Goal: Task Accomplishment & Management: Manage account settings

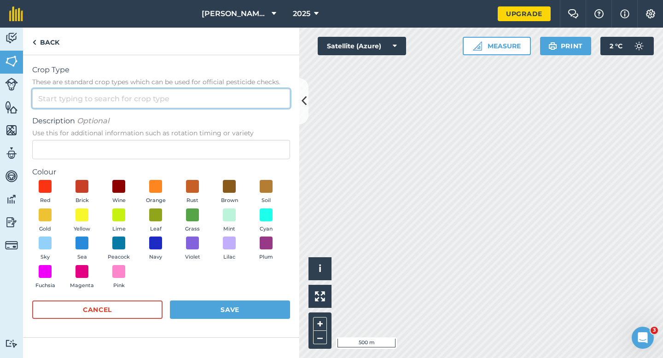
click at [222, 107] on input "Crop Type These are standard crop types which can be used for official pesticid…" at bounding box center [161, 98] width 258 height 19
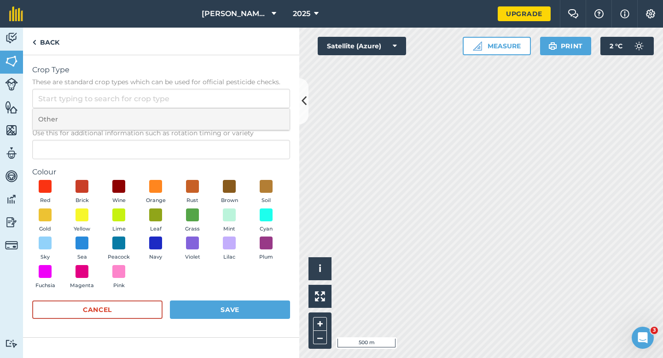
click at [221, 117] on li "Other" at bounding box center [161, 120] width 257 height 22
type input "Other"
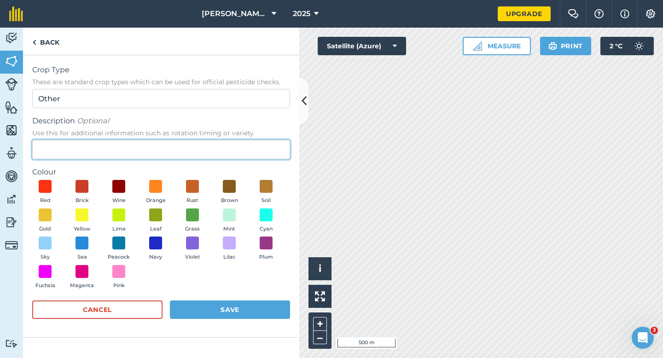
click at [221, 149] on input "Description Optional Use this for additional information such as rotation timin…" at bounding box center [161, 149] width 258 height 19
type input "Radish Seed"
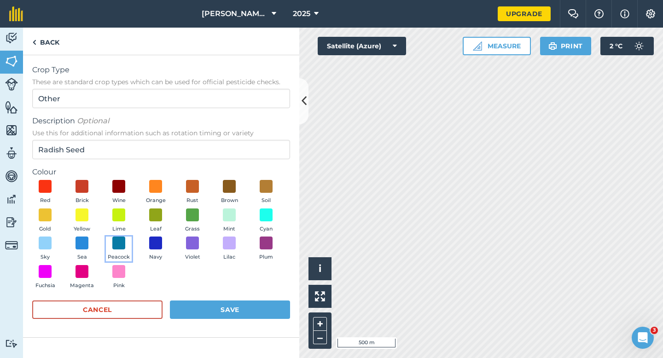
click at [128, 240] on button "Peacock" at bounding box center [119, 249] width 26 height 25
click at [213, 304] on button "Save" at bounding box center [230, 310] width 120 height 18
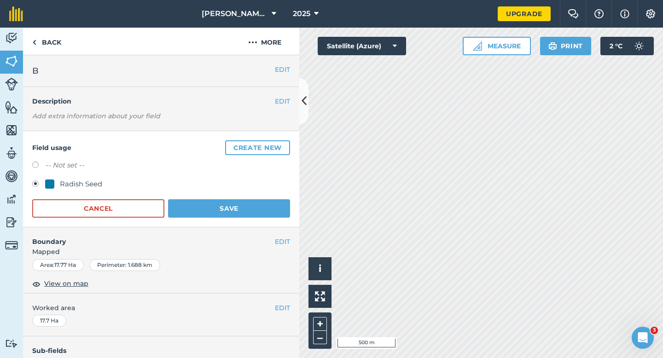
click at [246, 199] on form "-- Not set -- Radish Seed Cancel Save" at bounding box center [161, 189] width 258 height 58
click at [246, 203] on button "Save" at bounding box center [229, 208] width 122 height 18
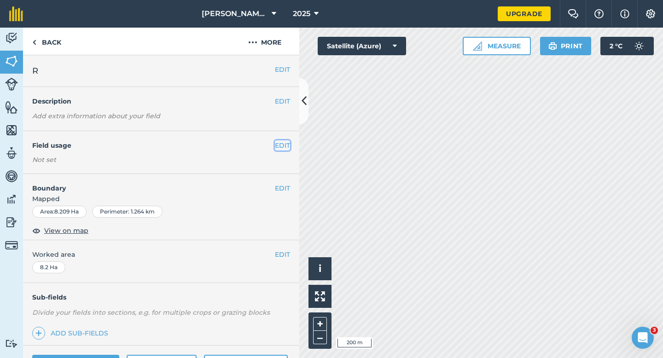
click at [288, 146] on button "EDIT" at bounding box center [282, 145] width 15 height 10
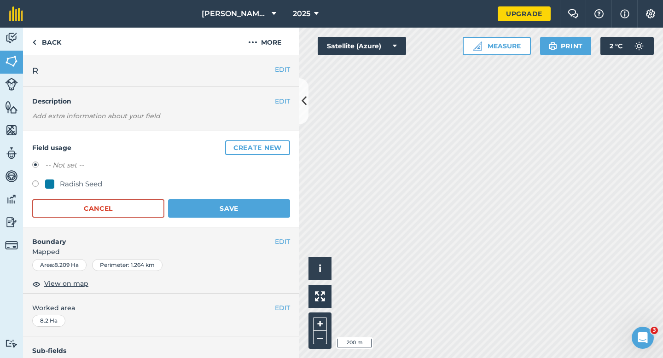
click at [288, 146] on button "Create new" at bounding box center [257, 147] width 65 height 15
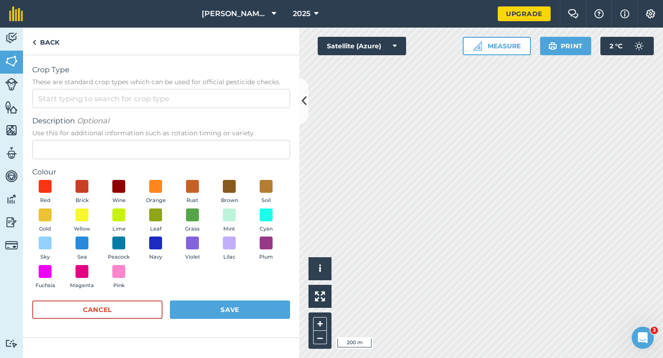
click at [256, 111] on form "Crop Type These are standard crop types which can be used for official pesticid…" at bounding box center [161, 196] width 258 height 264
click at [256, 102] on input "Crop Type These are standard crop types which can be used for official pesticid…" at bounding box center [161, 98] width 258 height 19
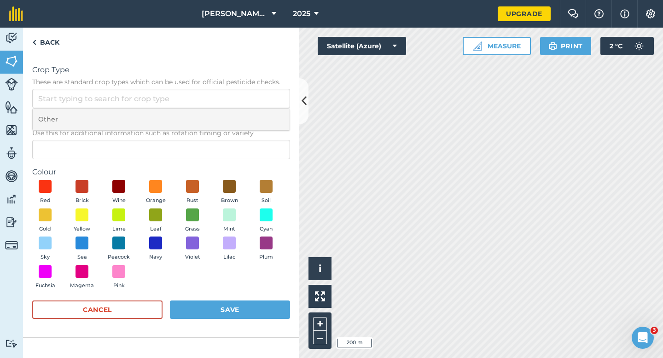
click at [256, 109] on li "Other" at bounding box center [161, 120] width 257 height 22
type input "Other"
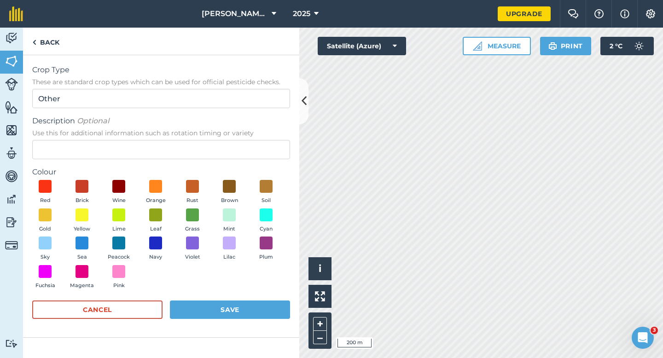
click at [255, 137] on span "Use this for additional information such as rotation timing or variety" at bounding box center [161, 132] width 258 height 9
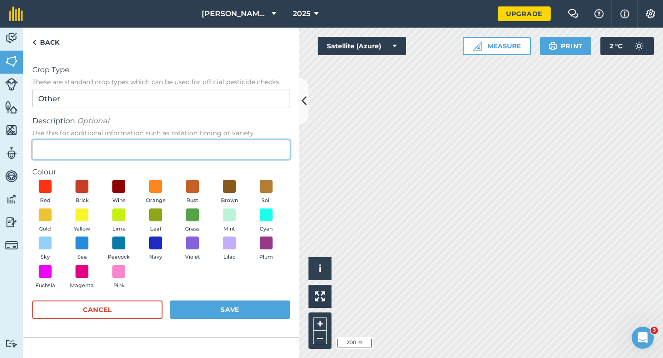
click at [255, 140] on input "Description Optional Use this for additional information such as rotation timin…" at bounding box center [161, 149] width 258 height 19
click at [252, 144] on input "Description Optional Use this for additional information such as rotation timin…" at bounding box center [161, 149] width 258 height 19
type input "Clover Seed"
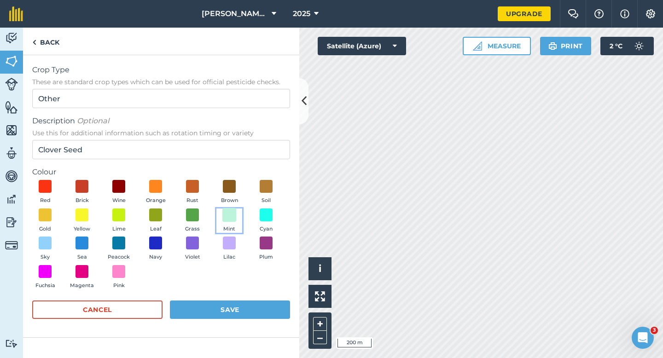
click at [235, 220] on span at bounding box center [229, 215] width 14 height 14
click at [240, 314] on button "Save" at bounding box center [230, 310] width 120 height 18
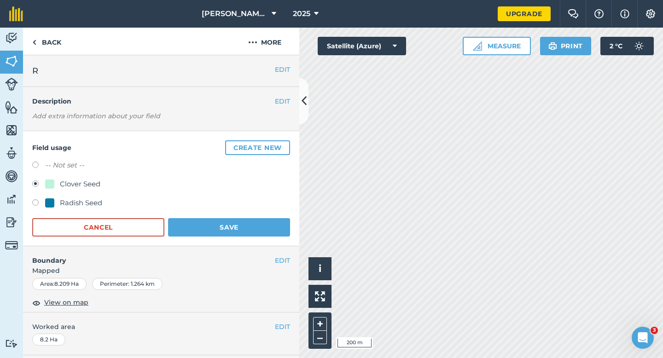
click at [258, 238] on div "Field usage Create new -- Not set -- Clover Seed Radish Seed Cancel Save" at bounding box center [161, 188] width 276 height 115
click at [258, 230] on button "Save" at bounding box center [229, 227] width 122 height 18
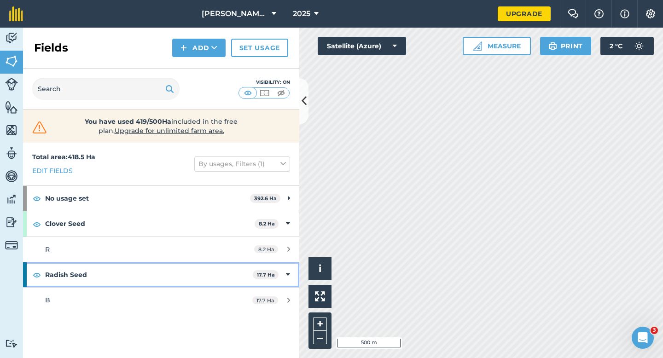
click at [285, 271] on div "Radish Seed 17.7 Ha" at bounding box center [161, 274] width 276 height 25
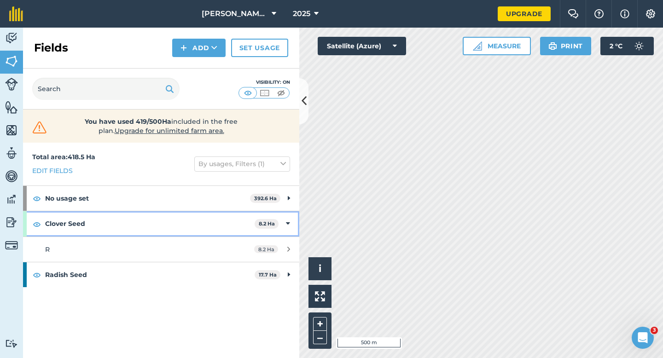
click at [293, 221] on div "Clover Seed 8.2 Ha" at bounding box center [161, 223] width 276 height 25
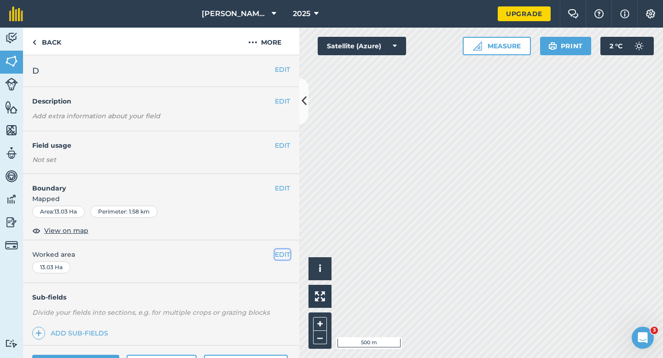
click at [281, 252] on button "EDIT" at bounding box center [282, 255] width 15 height 10
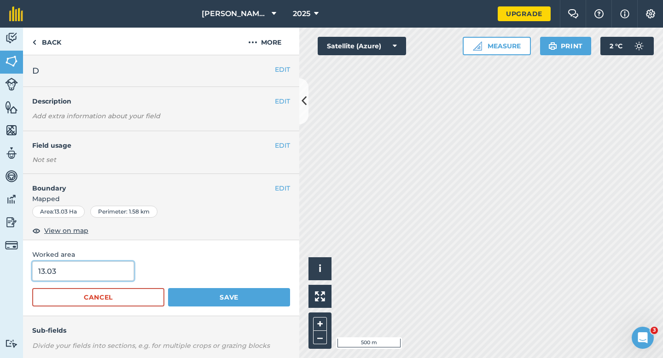
click at [110, 268] on input "13.03" at bounding box center [83, 271] width 102 height 19
type input "13"
click at [168, 288] on button "Save" at bounding box center [229, 297] width 122 height 18
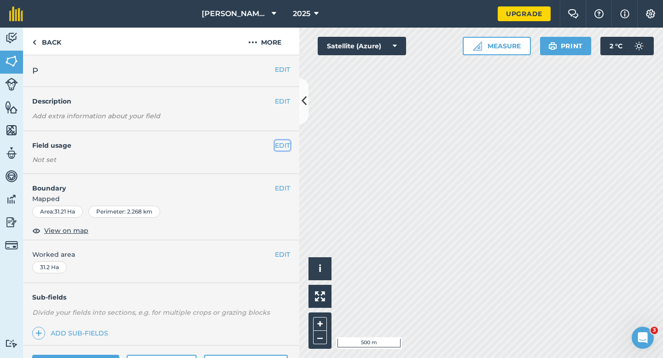
click at [280, 144] on button "EDIT" at bounding box center [282, 145] width 15 height 10
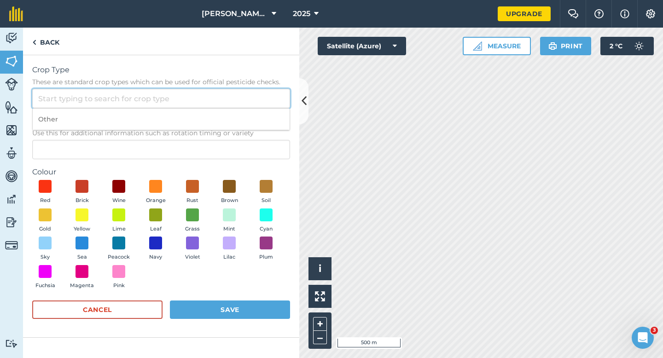
click at [239, 91] on input "Crop Type These are standard crop types which can be used for official pesticid…" at bounding box center [161, 98] width 258 height 19
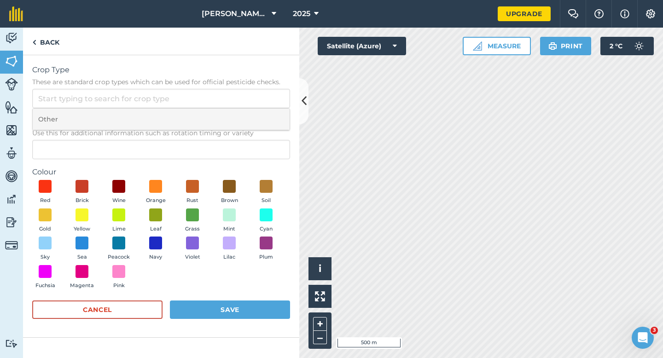
click at [239, 116] on li "Other" at bounding box center [161, 120] width 257 height 22
type input "Other"
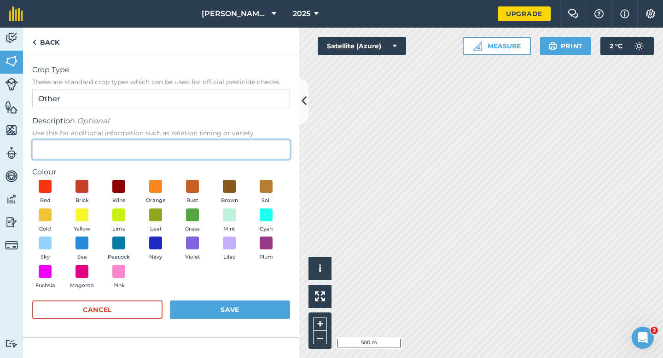
click at [239, 152] on input "Description Optional Use this for additional information such as rotation timin…" at bounding box center [161, 149] width 258 height 19
type input "Watties Peas"
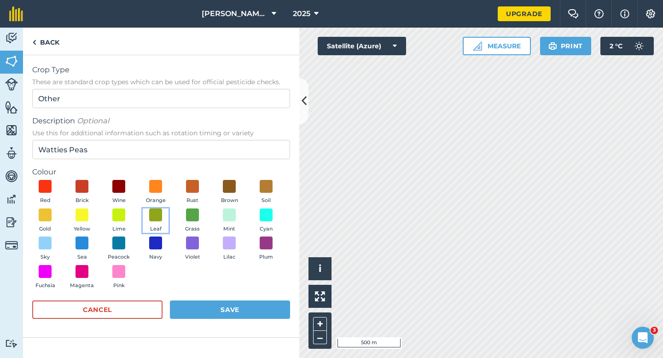
click at [157, 226] on span "Leaf" at bounding box center [156, 229] width 12 height 8
click at [228, 308] on button "Save" at bounding box center [230, 310] width 120 height 18
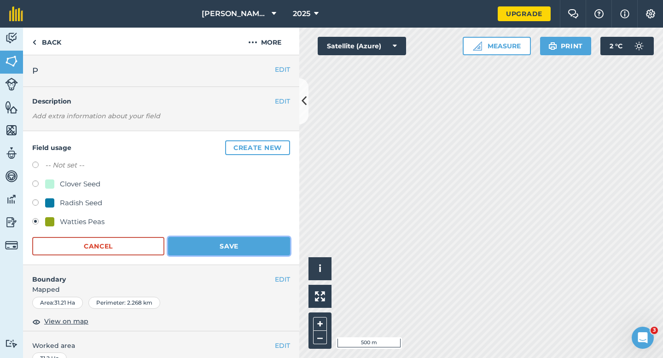
click at [217, 252] on button "Save" at bounding box center [229, 246] width 122 height 18
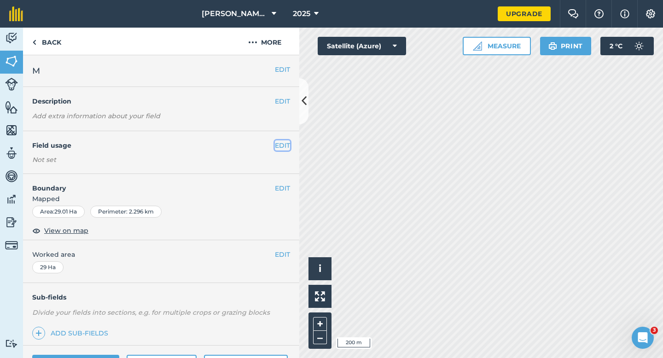
click at [282, 145] on button "EDIT" at bounding box center [282, 145] width 15 height 10
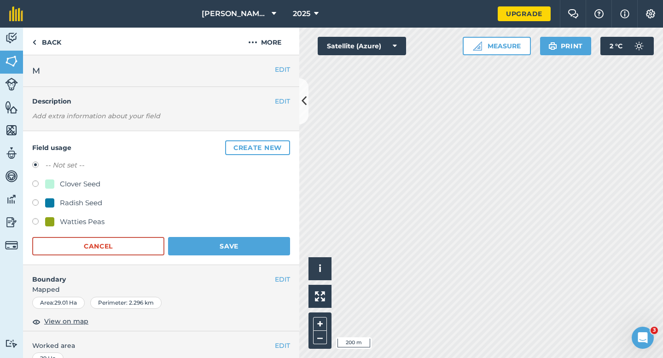
click at [83, 185] on div "Clover Seed" at bounding box center [80, 184] width 41 height 11
radio input "true"
radio input "false"
click at [222, 248] on button "Save" at bounding box center [229, 246] width 122 height 18
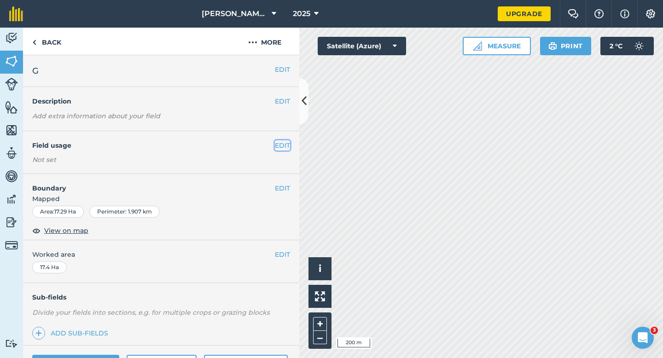
click at [288, 142] on button "EDIT" at bounding box center [282, 145] width 15 height 10
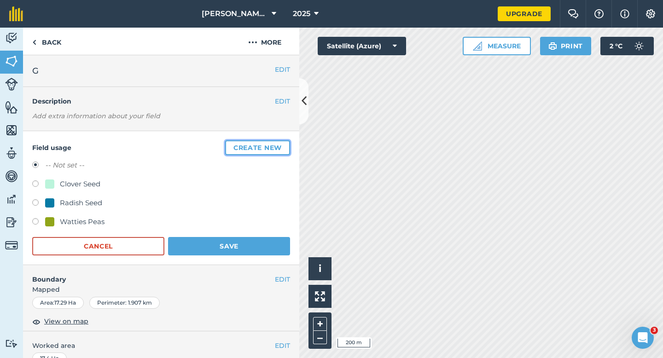
click at [258, 143] on button "Create new" at bounding box center [257, 147] width 65 height 15
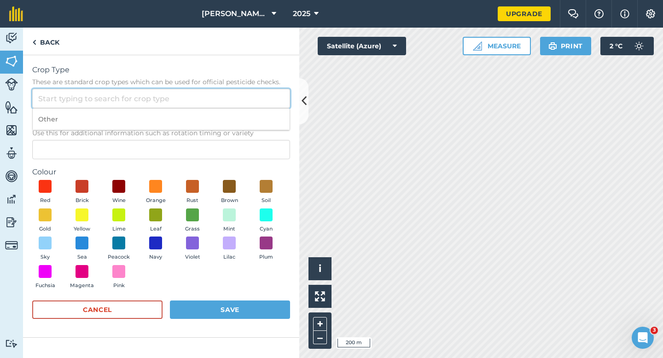
click at [224, 96] on input "Crop Type These are standard crop types which can be used for official pesticid…" at bounding box center [161, 98] width 258 height 19
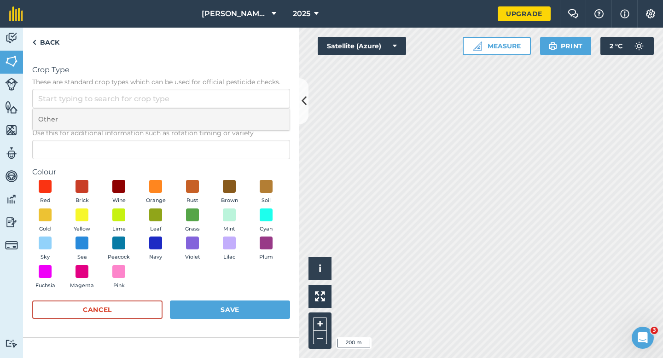
click at [224, 122] on li "Other" at bounding box center [161, 120] width 257 height 22
type input "Other"
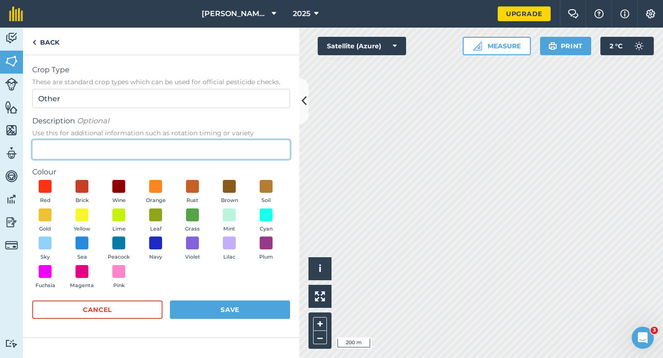
click at [224, 158] on input "Description Optional Use this for additional information such as rotation timin…" at bounding box center [161, 149] width 258 height 19
type input "Grass Seed"
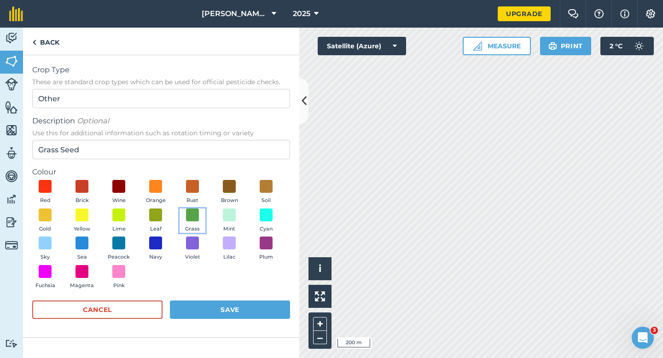
click at [182, 225] on button "Grass" at bounding box center [193, 221] width 26 height 25
click at [193, 301] on button "Save" at bounding box center [230, 310] width 120 height 18
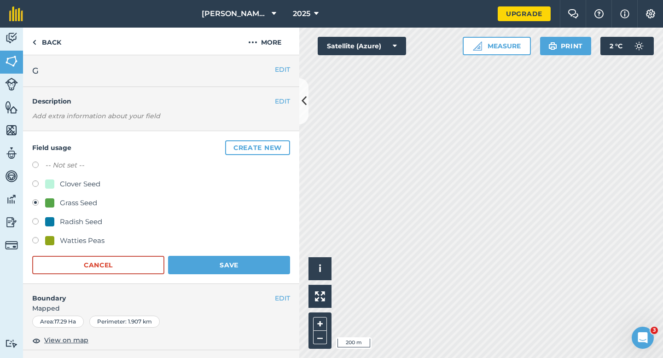
click at [232, 255] on form "-- Not set -- Clover Seed Grass Seed Radish Seed Watties Peas Cancel Save" at bounding box center [161, 217] width 258 height 115
click at [232, 258] on button "Save" at bounding box center [229, 265] width 122 height 18
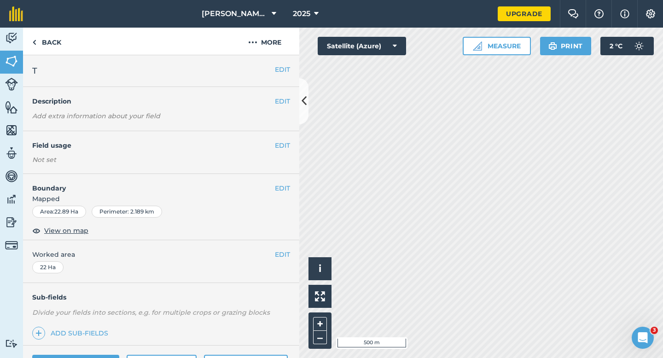
click at [286, 151] on div "EDIT Field usage Not set" at bounding box center [161, 152] width 276 height 43
click at [280, 146] on button "EDIT" at bounding box center [282, 145] width 15 height 10
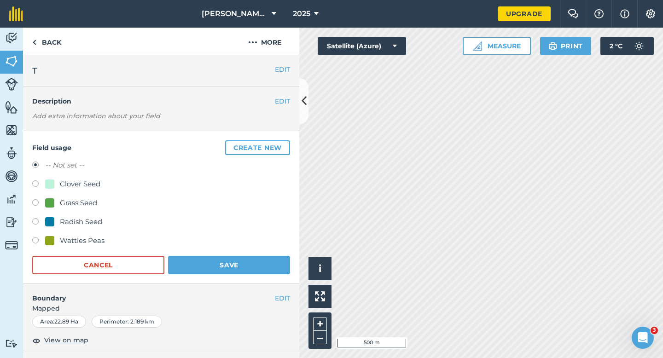
click at [58, 205] on div "Grass Seed" at bounding box center [71, 203] width 52 height 11
radio input "true"
radio input "false"
click at [193, 264] on button "Save" at bounding box center [229, 265] width 122 height 18
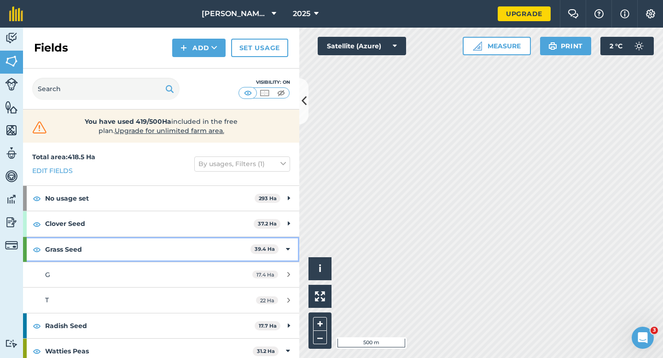
click at [295, 241] on div "Grass Seed 39.4 Ha" at bounding box center [161, 249] width 276 height 25
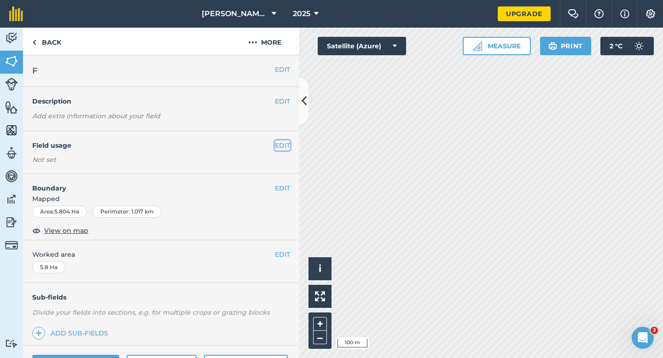
click at [281, 145] on button "EDIT" at bounding box center [282, 145] width 15 height 10
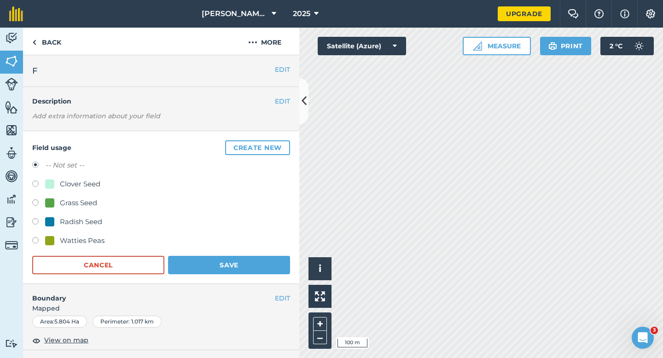
click at [67, 200] on div "Grass Seed" at bounding box center [78, 203] width 37 height 11
radio input "true"
radio input "false"
click at [266, 268] on button "Save" at bounding box center [229, 265] width 122 height 18
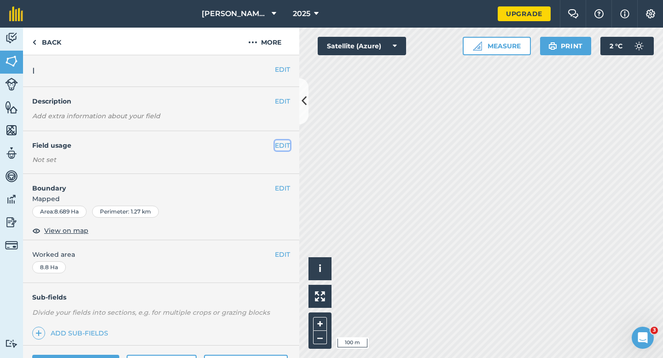
click at [285, 148] on button "EDIT" at bounding box center [282, 145] width 15 height 10
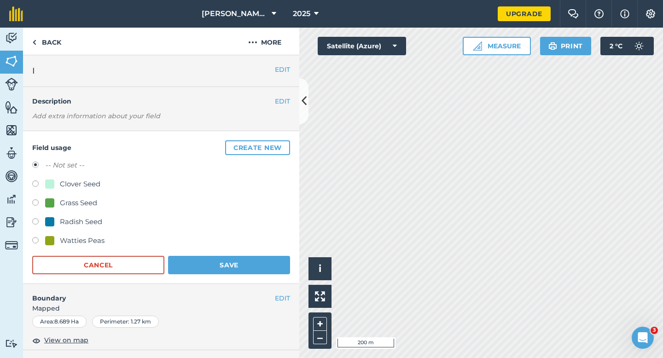
click at [76, 192] on div "-- Not set -- Clover Seed Grass Seed Radish Seed Watties Peas" at bounding box center [161, 204] width 258 height 89
click at [76, 197] on div "-- Not set -- Clover Seed Grass Seed Radish Seed Watties Peas" at bounding box center [161, 204] width 258 height 89
click at [76, 198] on div "Grass Seed" at bounding box center [78, 203] width 37 height 11
radio input "true"
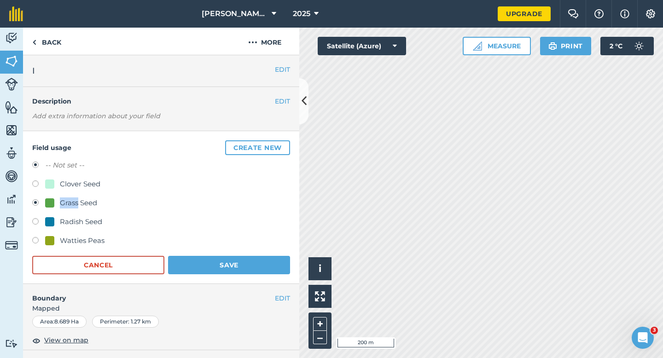
radio input "false"
click at [196, 260] on button "Save" at bounding box center [229, 265] width 122 height 18
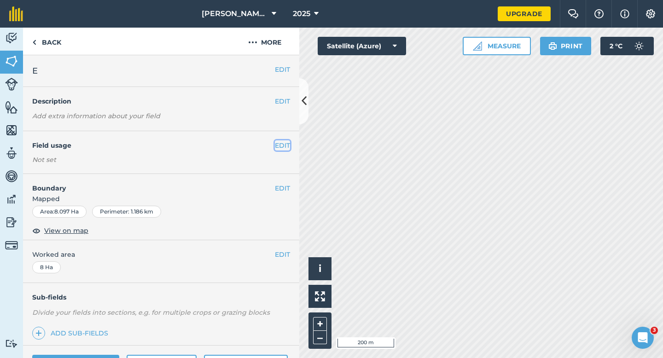
click at [283, 141] on button "EDIT" at bounding box center [282, 145] width 15 height 10
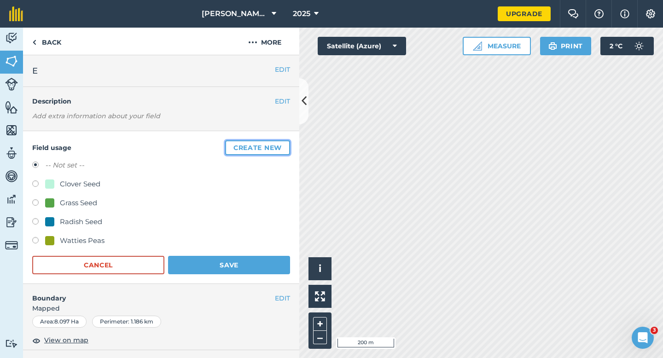
click at [290, 144] on button "Create new" at bounding box center [257, 147] width 65 height 15
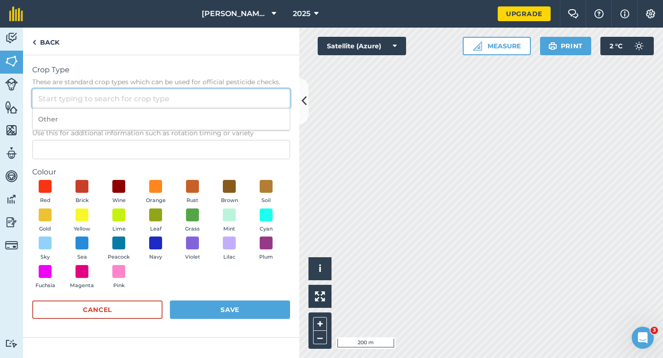
click at [249, 98] on input "Crop Type These are standard crop types which can be used for official pesticid…" at bounding box center [161, 98] width 258 height 19
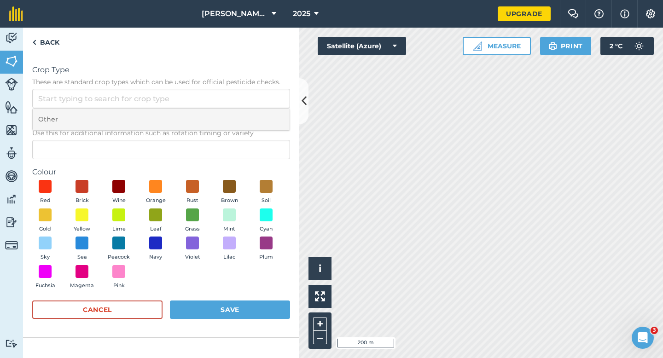
click at [249, 116] on li "Other" at bounding box center [161, 120] width 257 height 22
type input "Other"
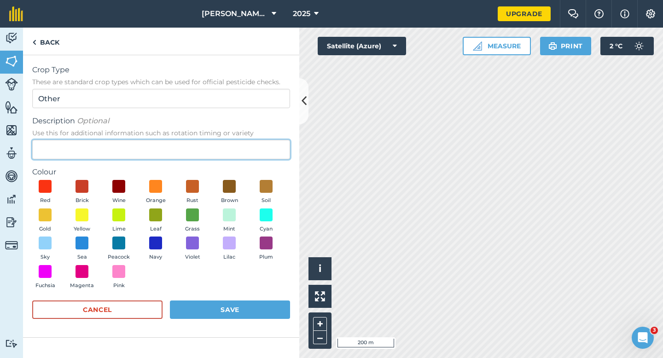
click at [228, 149] on input "Description Optional Use this for additional information such as rotation timin…" at bounding box center [161, 149] width 258 height 19
type input "Seed Peas"
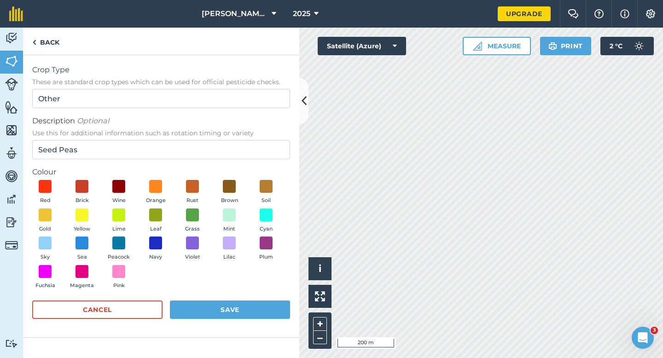
click at [174, 218] on div "Red Brick Wine Orange Rust Brown Soil Gold Yellow Lime Leaf Grass Mint Cyan Sky…" at bounding box center [161, 236] width 258 height 113
click at [150, 218] on span at bounding box center [156, 215] width 14 height 14
click at [215, 295] on form "Crop Type These are standard crop types which can be used for official pesticid…" at bounding box center [161, 196] width 258 height 264
click at [215, 302] on button "Save" at bounding box center [230, 310] width 120 height 18
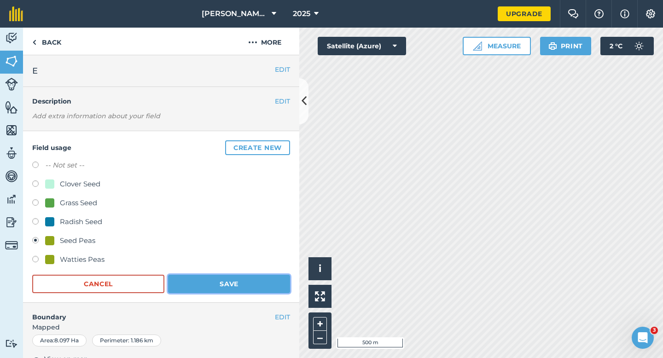
click at [274, 282] on button "Save" at bounding box center [229, 284] width 122 height 18
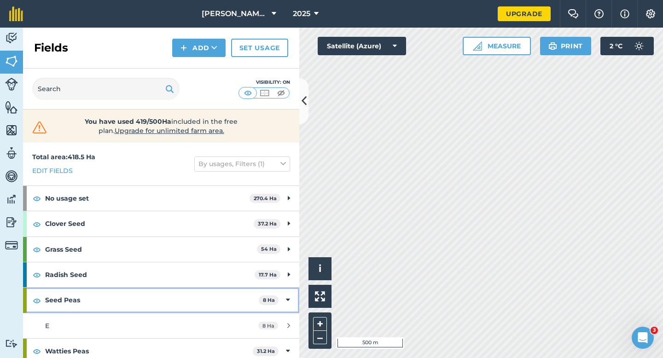
click at [289, 304] on icon at bounding box center [288, 300] width 4 height 10
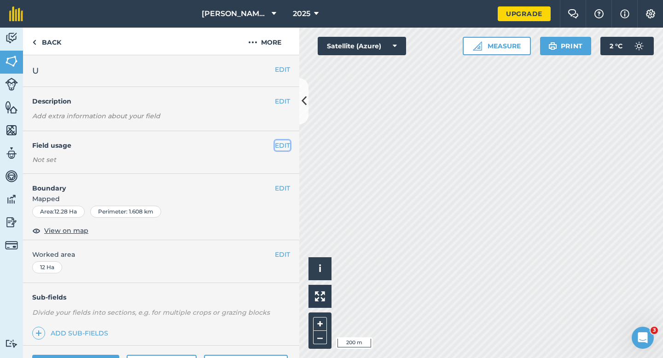
click at [283, 144] on button "EDIT" at bounding box center [282, 145] width 15 height 10
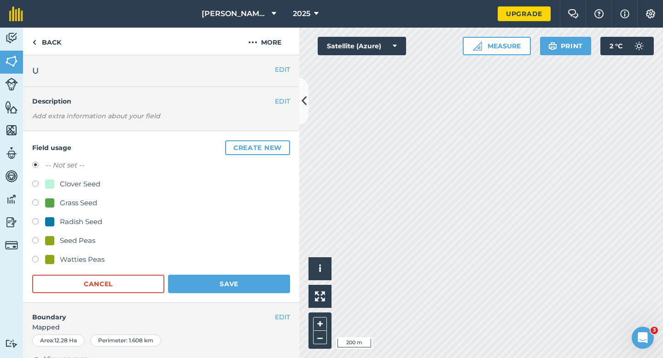
click at [70, 228] on div "Radish Seed" at bounding box center [161, 222] width 258 height 13
click at [70, 217] on div "Radish Seed" at bounding box center [81, 221] width 42 height 11
radio input "true"
radio input "false"
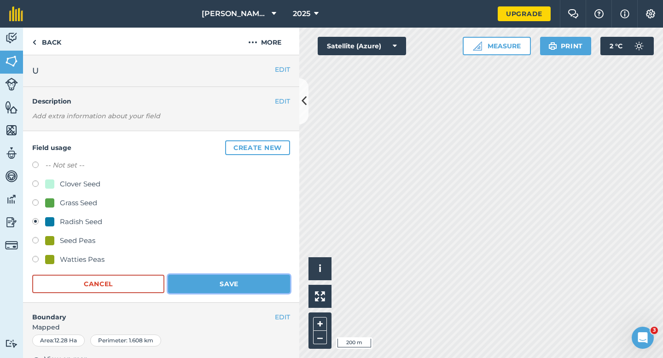
click at [214, 285] on button "Save" at bounding box center [229, 284] width 122 height 18
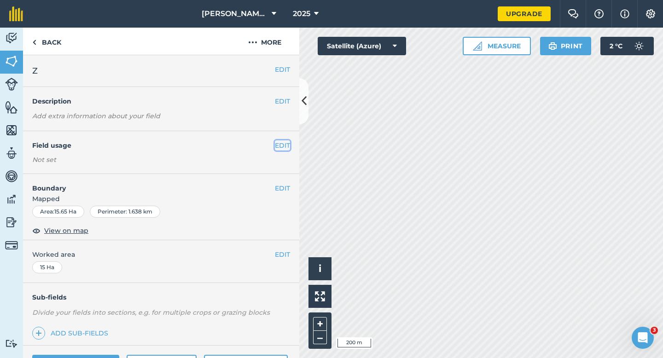
click at [275, 141] on button "EDIT" at bounding box center [282, 145] width 15 height 10
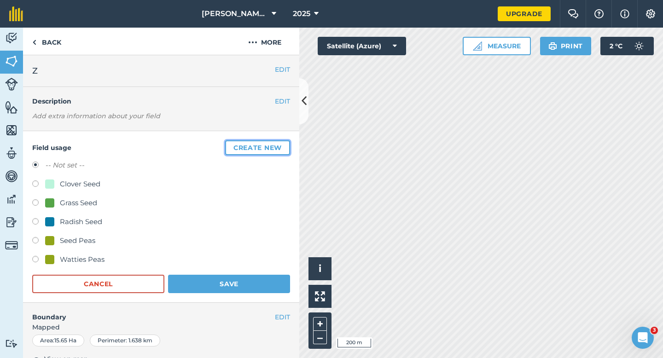
click at [279, 141] on button "Create new" at bounding box center [257, 147] width 65 height 15
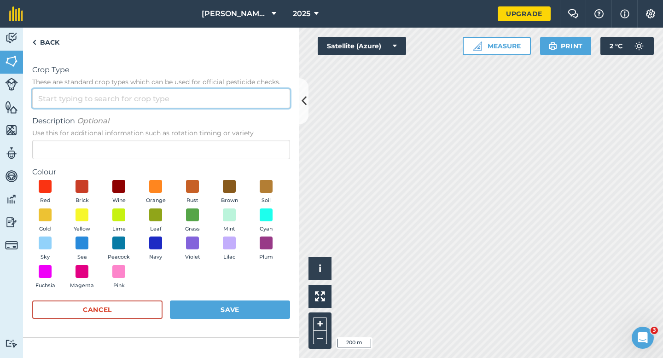
click at [273, 93] on input "Crop Type These are standard crop types which can be used for official pesticid…" at bounding box center [161, 98] width 258 height 19
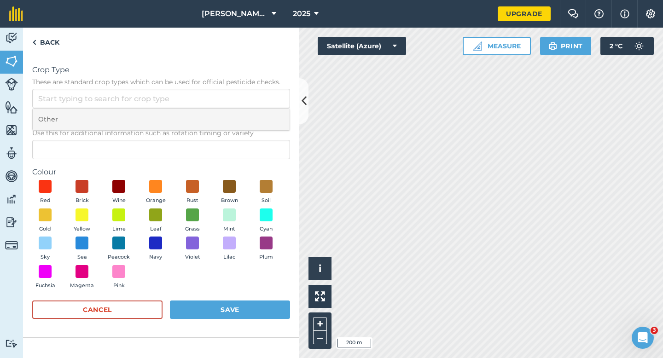
click at [273, 110] on li "Other" at bounding box center [161, 120] width 257 height 22
type input "Other"
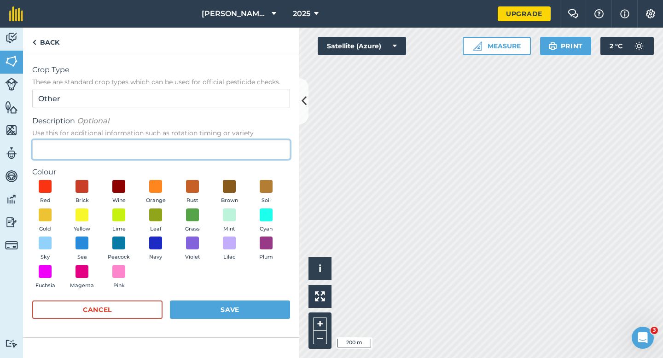
click at [104, 146] on input "Description Optional Use this for additional information such as rotation timin…" at bounding box center [161, 149] width 258 height 19
type input "Oilseed Rape"
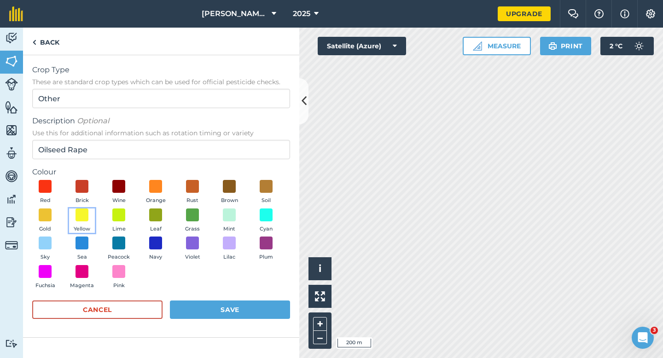
click at [87, 222] on button "Yellow" at bounding box center [82, 221] width 26 height 25
click at [255, 310] on button "Save" at bounding box center [230, 310] width 120 height 18
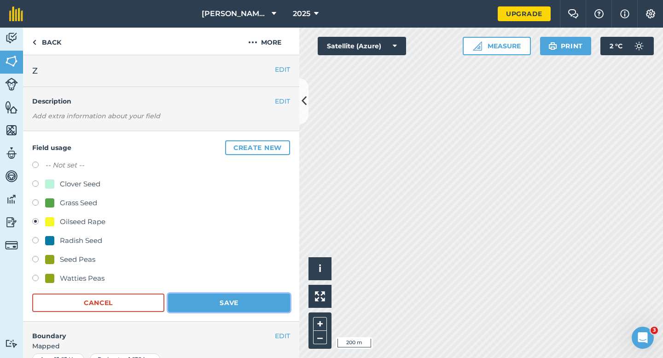
click at [253, 305] on button "Save" at bounding box center [229, 303] width 122 height 18
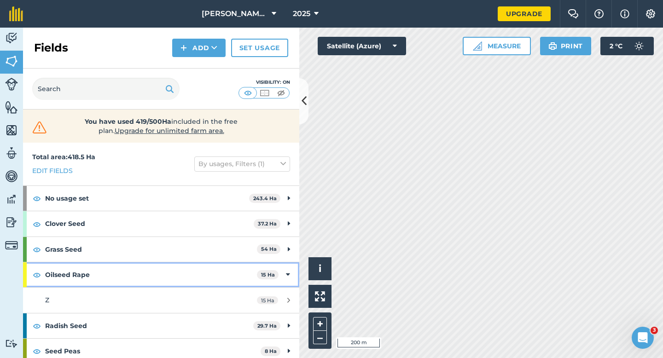
click at [284, 272] on div "Oilseed Rape 15 Ha" at bounding box center [161, 274] width 276 height 25
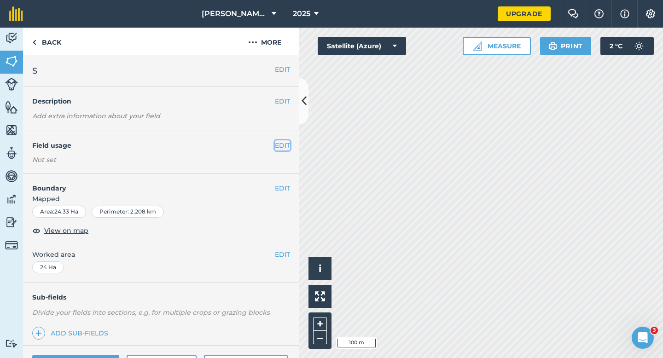
click at [279, 143] on button "EDIT" at bounding box center [282, 145] width 15 height 10
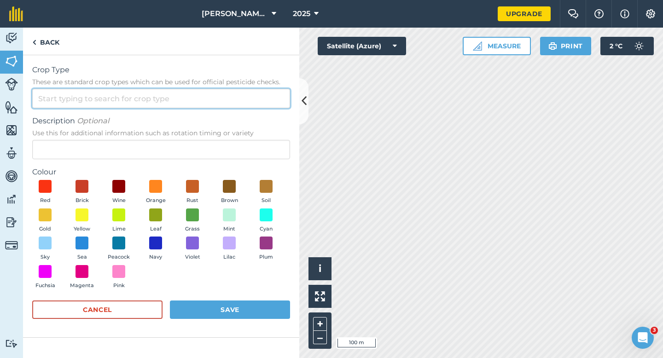
click at [237, 94] on input "Crop Type These are standard crop types which can be used for official pesticid…" at bounding box center [161, 98] width 258 height 19
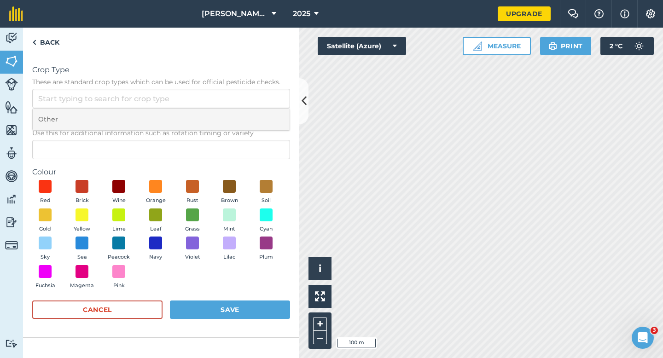
click at [238, 112] on li "Other" at bounding box center [161, 120] width 257 height 22
type input "Other"
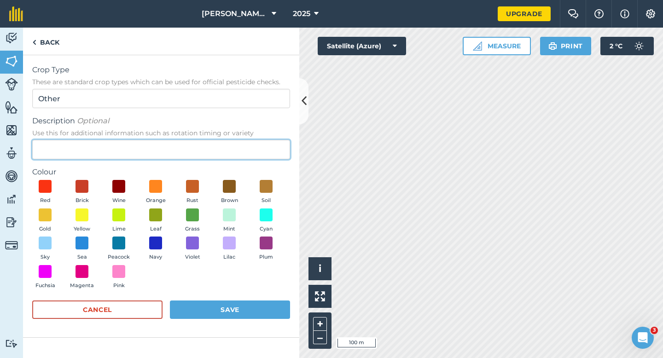
click at [237, 147] on input "Description Optional Use this for additional information such as rotation timin…" at bounding box center [161, 149] width 258 height 19
type input "Wheat"
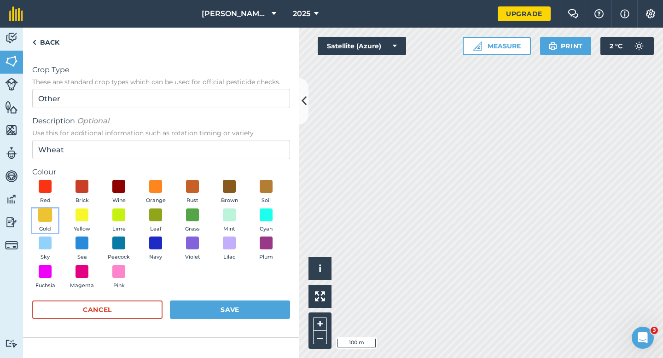
click at [46, 218] on span at bounding box center [45, 215] width 14 height 14
click at [209, 310] on button "Save" at bounding box center [230, 310] width 120 height 18
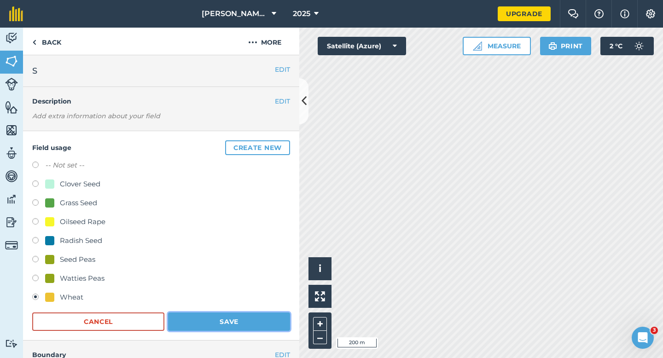
click at [257, 314] on button "Save" at bounding box center [229, 322] width 122 height 18
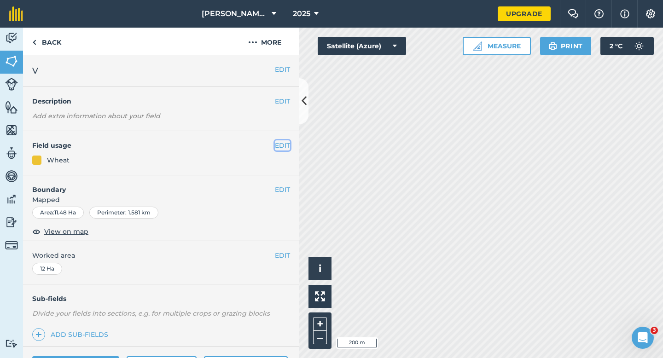
click at [285, 143] on button "EDIT" at bounding box center [282, 145] width 15 height 10
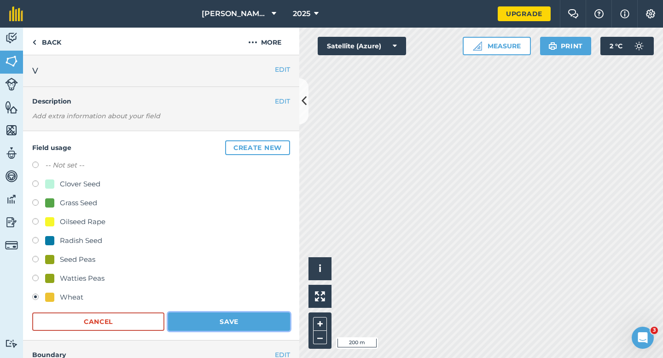
click at [236, 318] on button "Save" at bounding box center [229, 322] width 122 height 18
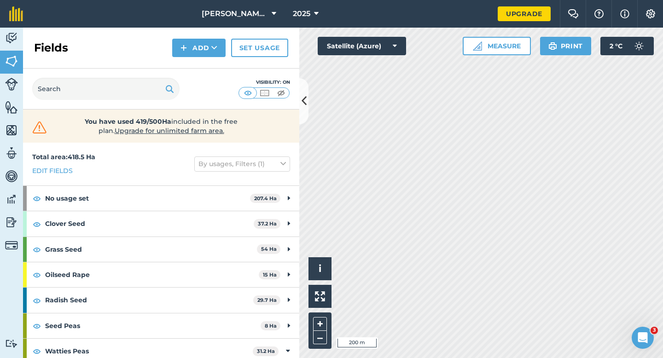
click at [330, 318] on div "Click to start drawing i © 2025 TomTom, Microsoft 200 m + –" at bounding box center [481, 193] width 364 height 331
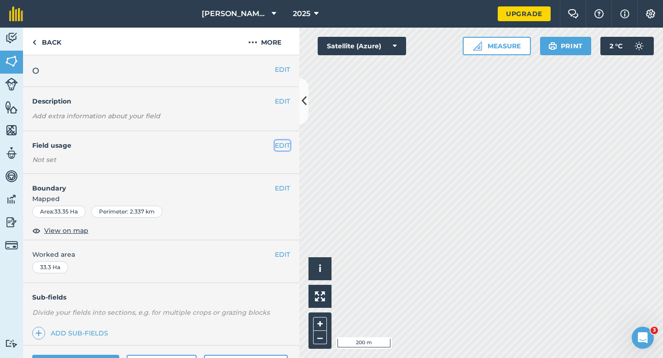
click at [281, 145] on button "EDIT" at bounding box center [282, 145] width 15 height 10
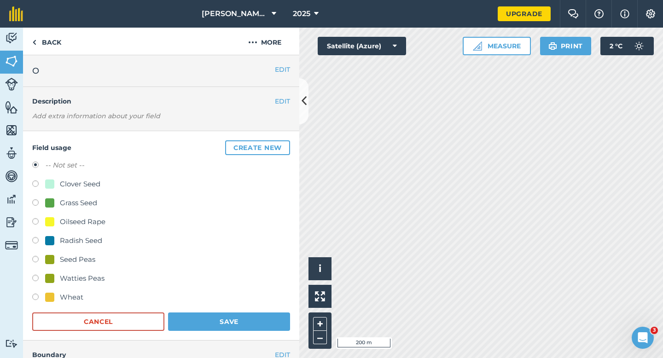
click at [64, 303] on div "Wheat" at bounding box center [161, 298] width 258 height 13
click at [60, 301] on div "Wheat" at bounding box center [71, 297] width 23 height 11
radio input "true"
radio input "false"
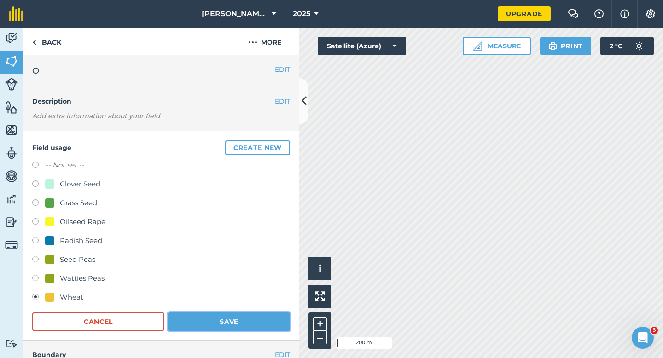
click at [175, 327] on button "Save" at bounding box center [229, 322] width 122 height 18
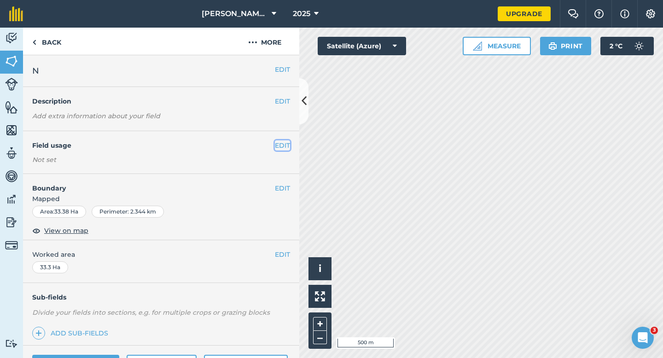
click at [281, 143] on button "EDIT" at bounding box center [282, 145] width 15 height 10
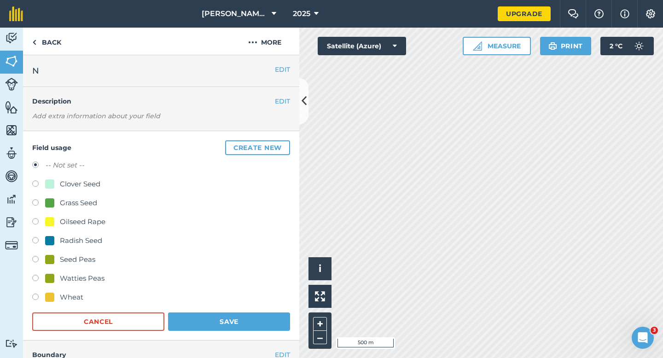
click at [65, 204] on div "Grass Seed" at bounding box center [78, 203] width 37 height 11
radio input "true"
radio input "false"
click at [225, 316] on button "Save" at bounding box center [229, 322] width 122 height 18
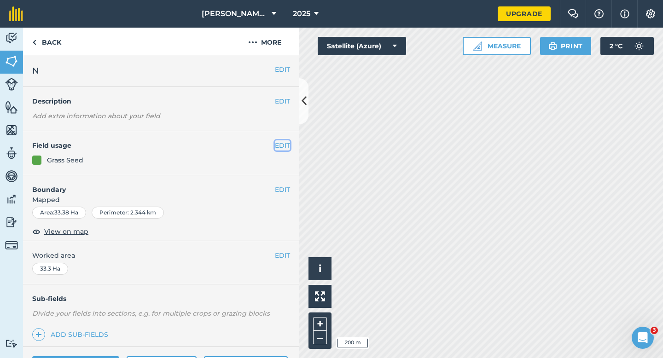
click at [280, 145] on button "EDIT" at bounding box center [282, 145] width 15 height 10
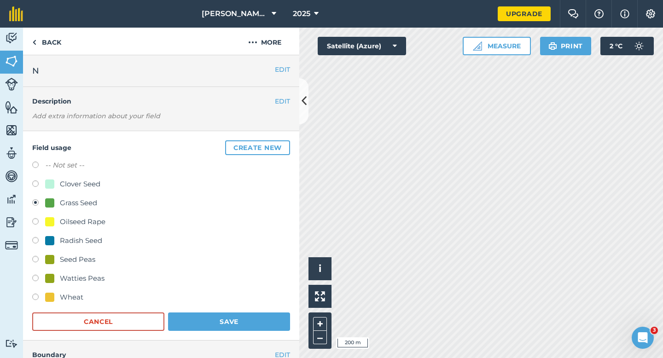
click at [64, 301] on div "Wheat" at bounding box center [71, 297] width 23 height 11
radio input "true"
radio input "false"
click at [206, 303] on div "Wheat" at bounding box center [161, 298] width 258 height 13
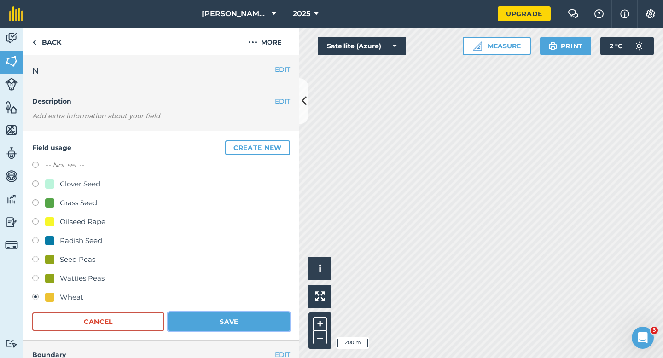
click at [206, 316] on button "Save" at bounding box center [229, 322] width 122 height 18
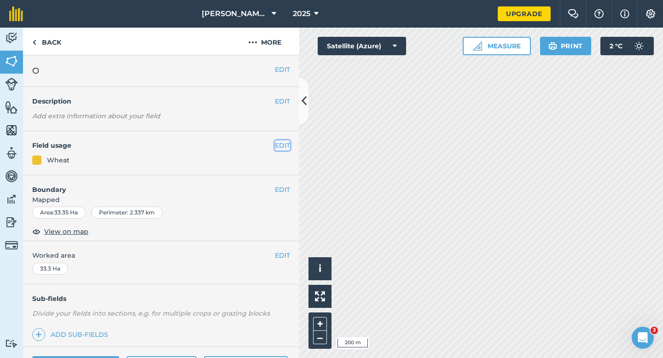
click at [281, 144] on button "EDIT" at bounding box center [282, 145] width 15 height 10
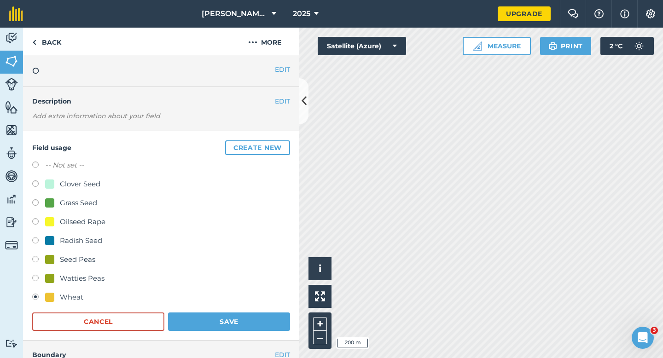
click at [86, 205] on div "Grass Seed" at bounding box center [78, 203] width 37 height 11
radio input "true"
radio input "false"
click at [218, 321] on button "Save" at bounding box center [229, 322] width 122 height 18
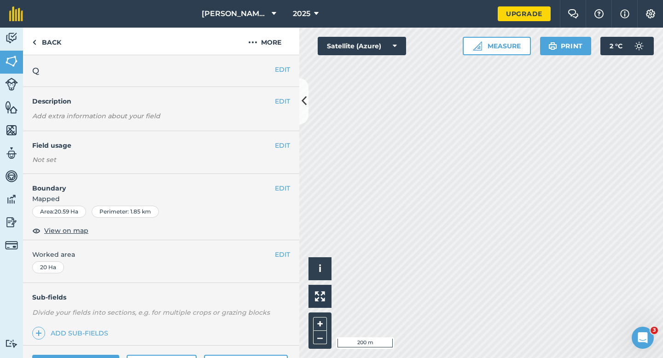
click at [271, 142] on h4 "Field usage" at bounding box center [153, 145] width 243 height 10
click at [277, 141] on button "EDIT" at bounding box center [282, 145] width 15 height 10
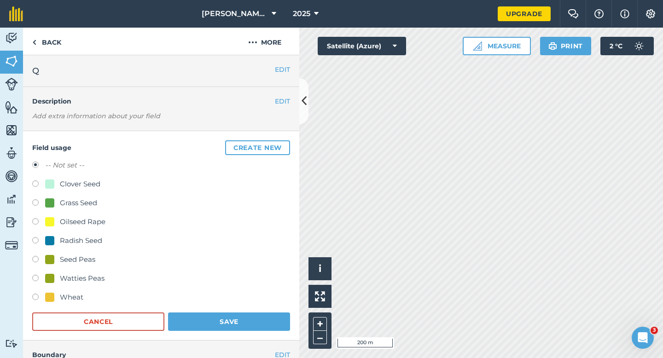
click at [93, 276] on div "Watties Peas" at bounding box center [82, 278] width 45 height 11
radio input "true"
radio input "false"
click at [212, 305] on div "Wheat" at bounding box center [161, 298] width 258 height 13
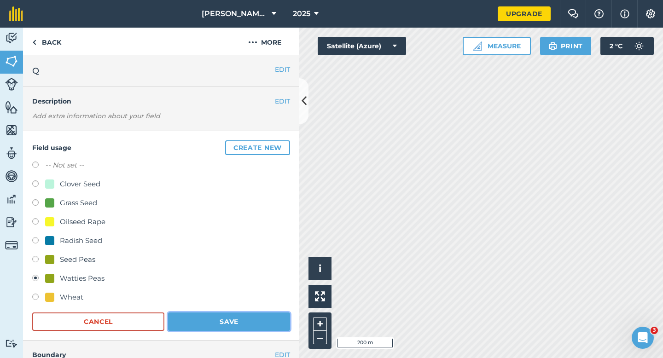
click at [214, 314] on button "Save" at bounding box center [229, 322] width 122 height 18
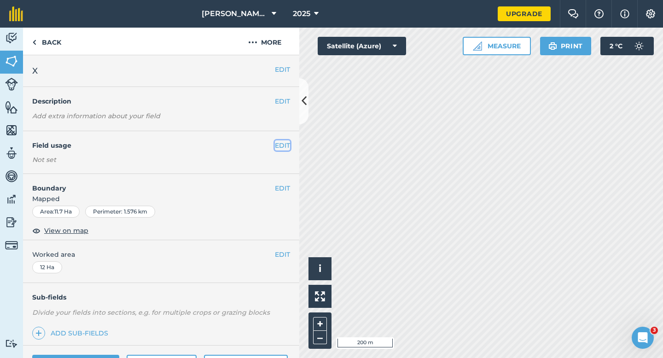
click at [285, 144] on button "EDIT" at bounding box center [282, 145] width 15 height 10
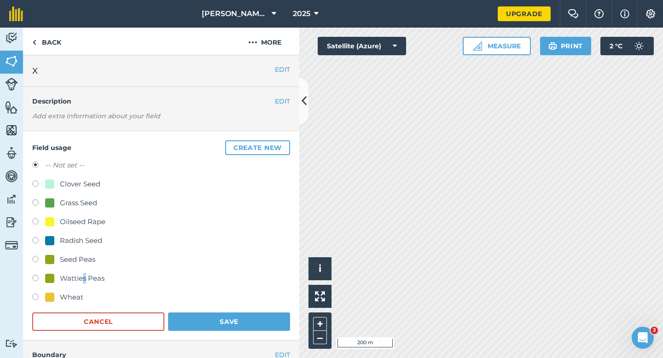
click at [84, 279] on div "Watties Peas" at bounding box center [82, 278] width 45 height 11
click at [261, 333] on div "Field usage Create new -- Not set -- Clover Seed Grass Seed Oilseed Rape Radish…" at bounding box center [161, 236] width 276 height 210
click at [82, 278] on div "Watties Peas" at bounding box center [82, 278] width 45 height 11
radio input "true"
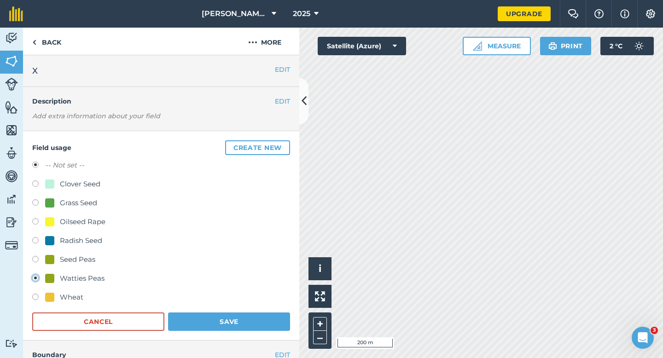
radio input "false"
click at [224, 319] on button "Save" at bounding box center [229, 322] width 122 height 18
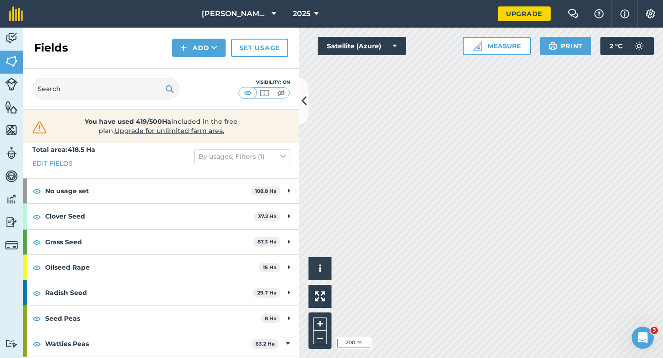
scroll to position [9, 0]
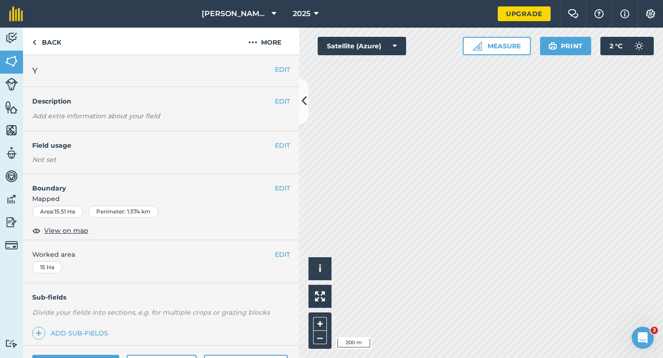
click at [292, 146] on div "EDIT Field usage Not set" at bounding box center [161, 152] width 276 height 43
click at [289, 146] on button "EDIT" at bounding box center [282, 145] width 15 height 10
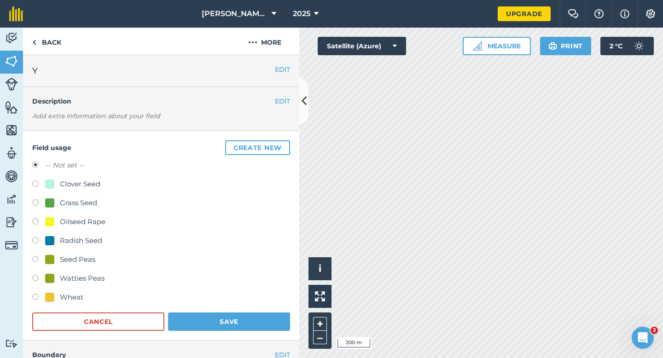
click at [92, 205] on div "Grass Seed" at bounding box center [78, 203] width 37 height 11
radio input "true"
radio input "false"
click at [225, 317] on button "Save" at bounding box center [229, 322] width 122 height 18
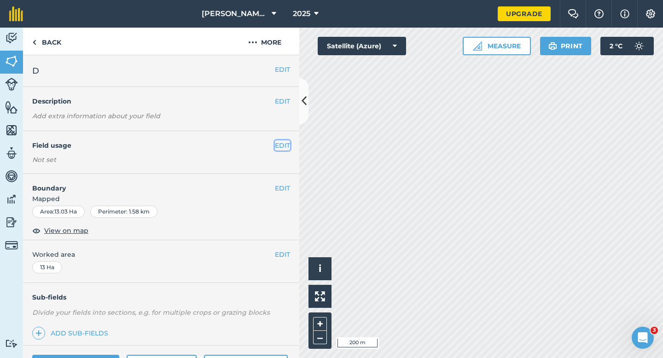
click at [280, 145] on button "EDIT" at bounding box center [282, 145] width 15 height 10
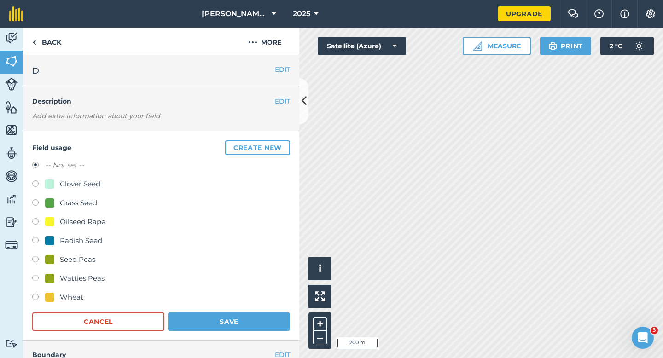
click at [70, 199] on div "Grass Seed" at bounding box center [78, 203] width 37 height 11
radio input "true"
radio input "false"
click at [70, 184] on div "Clover Seed" at bounding box center [80, 184] width 41 height 11
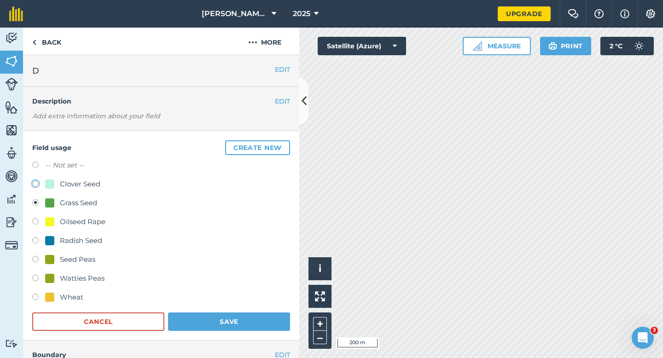
radio input "true"
radio input "false"
click at [226, 322] on button "Save" at bounding box center [229, 322] width 122 height 18
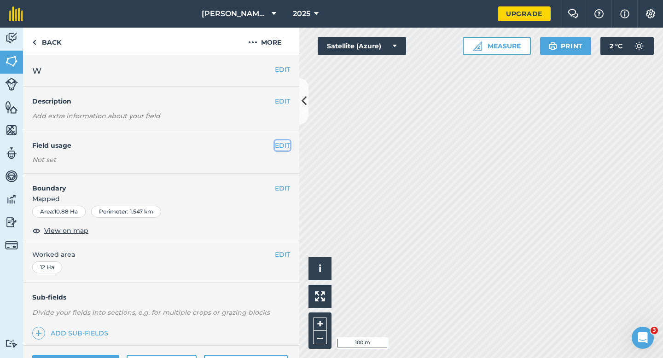
click at [281, 141] on button "EDIT" at bounding box center [282, 145] width 15 height 10
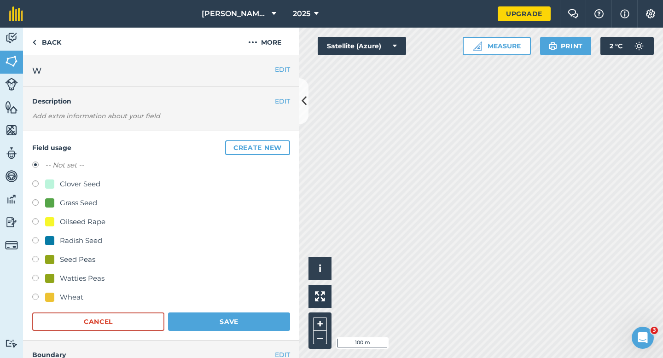
click at [74, 185] on div "Clover Seed" at bounding box center [80, 184] width 41 height 11
radio input "true"
radio input "false"
click at [257, 318] on button "Save" at bounding box center [229, 322] width 122 height 18
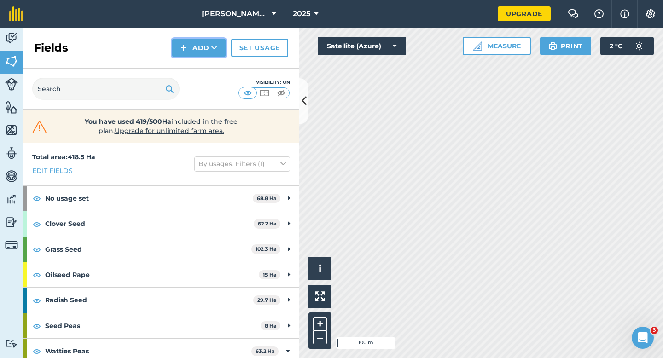
click at [208, 47] on button "Add" at bounding box center [198, 48] width 53 height 18
click at [208, 60] on link "Draw" at bounding box center [199, 68] width 51 height 20
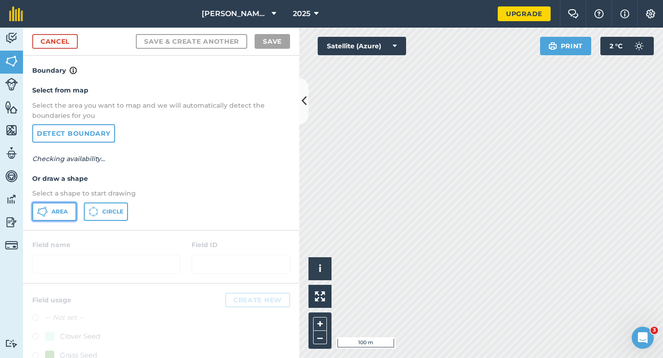
click at [58, 218] on button "Area" at bounding box center [54, 212] width 44 height 18
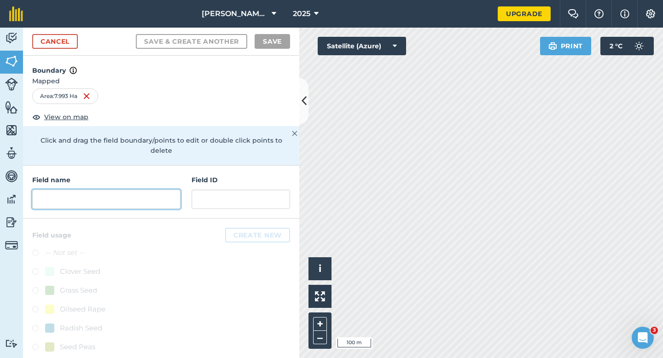
click at [135, 190] on input "text" at bounding box center [106, 199] width 148 height 19
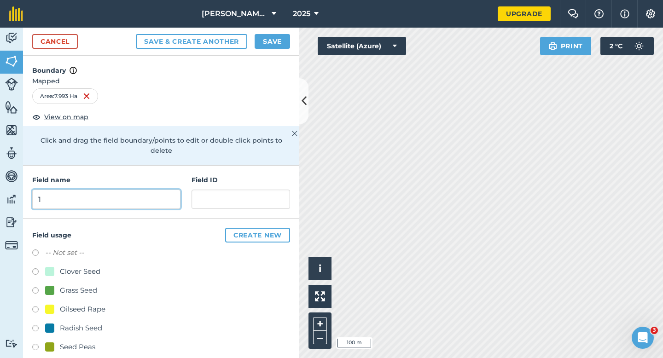
type input "1"
click at [283, 41] on button "Save" at bounding box center [272, 41] width 35 height 15
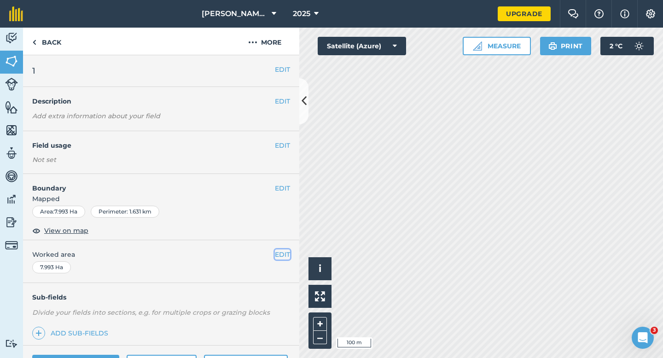
click at [283, 253] on button "EDIT" at bounding box center [282, 255] width 15 height 10
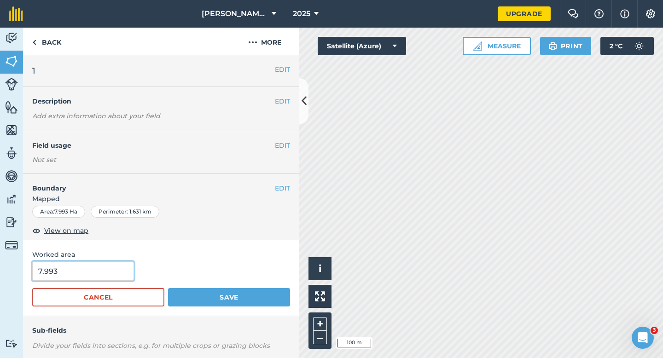
click at [85, 264] on input "7.993" at bounding box center [83, 271] width 102 height 19
type input "8"
click at [168, 288] on button "Save" at bounding box center [229, 297] width 122 height 18
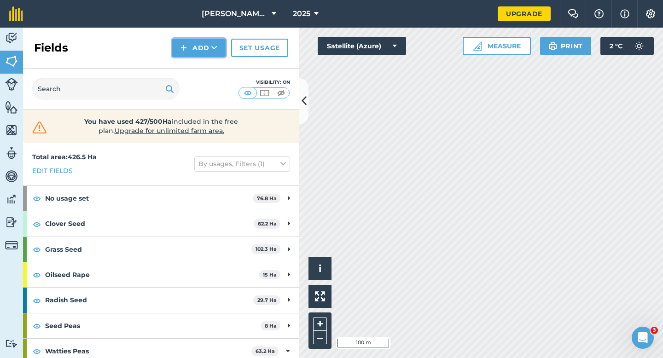
click at [204, 56] on button "Add" at bounding box center [198, 48] width 53 height 18
click at [205, 64] on link "Draw" at bounding box center [199, 68] width 51 height 20
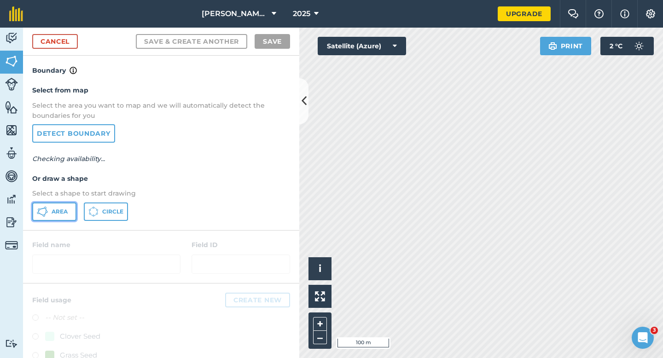
click at [60, 207] on button "Area" at bounding box center [54, 212] width 44 height 18
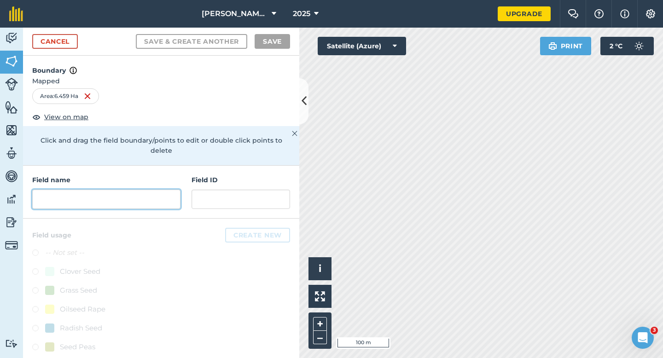
click at [180, 197] on input "text" at bounding box center [106, 199] width 148 height 19
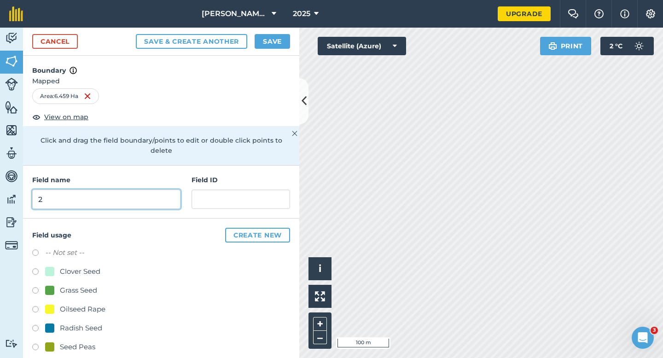
type input "2"
click at [268, 48] on button "Save" at bounding box center [272, 41] width 35 height 15
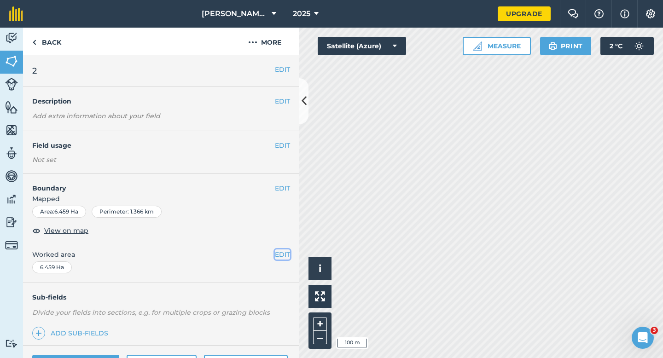
click at [285, 256] on button "EDIT" at bounding box center [282, 255] width 15 height 10
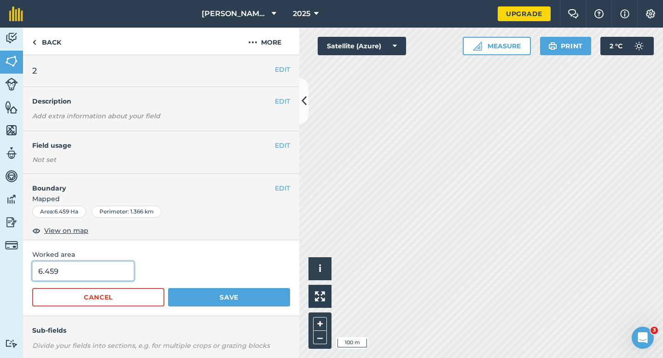
click at [113, 274] on input "6.459" at bounding box center [83, 271] width 102 height 19
type input "6.6"
click at [168, 288] on button "Save" at bounding box center [229, 297] width 122 height 18
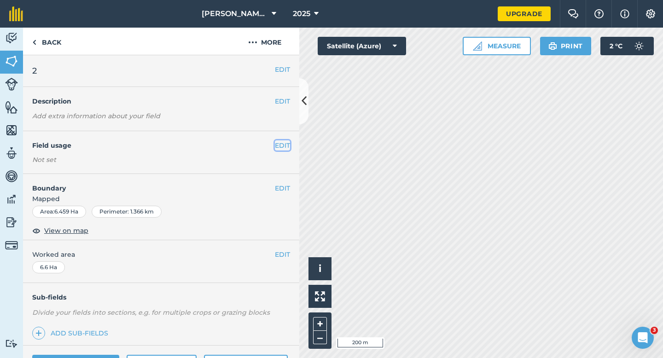
click at [286, 143] on button "EDIT" at bounding box center [282, 145] width 15 height 10
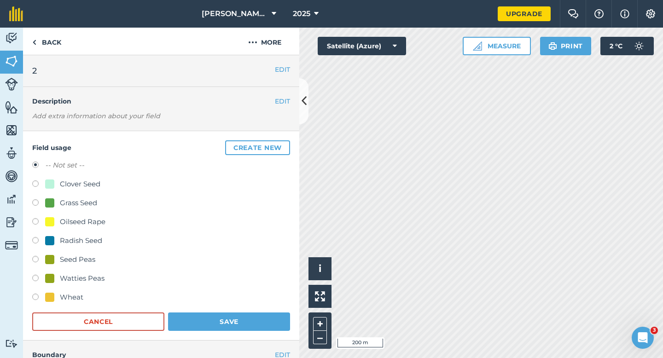
click at [72, 189] on div "Clover Seed" at bounding box center [80, 184] width 41 height 11
radio input "true"
radio input "false"
click at [231, 316] on button "Save" at bounding box center [229, 322] width 122 height 18
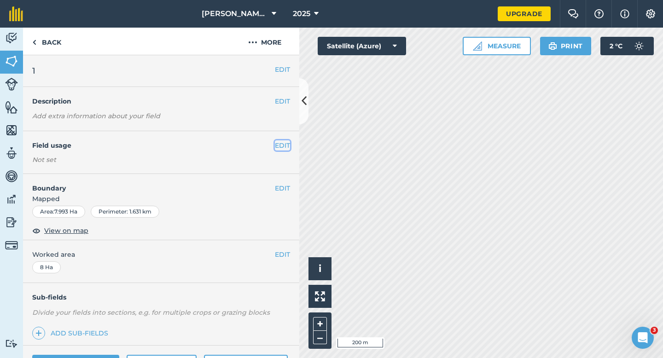
click at [285, 145] on button "EDIT" at bounding box center [282, 145] width 15 height 10
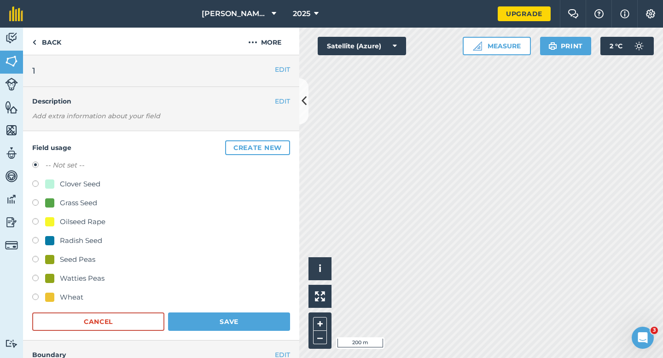
click at [60, 189] on div "Clover Seed" at bounding box center [80, 184] width 41 height 11
radio input "true"
radio input "false"
click at [296, 140] on div "Field usage Create new -- Not set -- Clover Seed Grass Seed Oilseed Rape Radish…" at bounding box center [161, 236] width 276 height 210
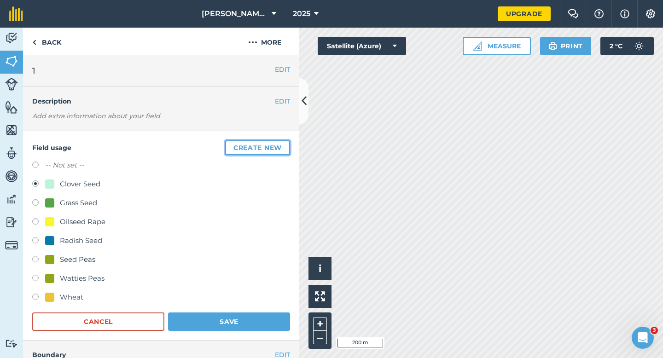
click at [279, 143] on button "Create new" at bounding box center [257, 147] width 65 height 15
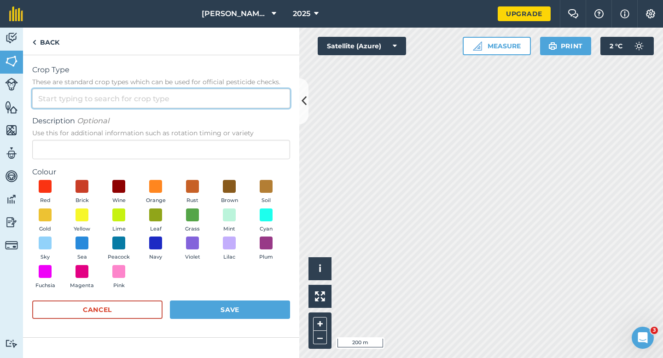
click at [241, 99] on input "Crop Type These are standard crop types which can be used for official pesticid…" at bounding box center [161, 98] width 258 height 19
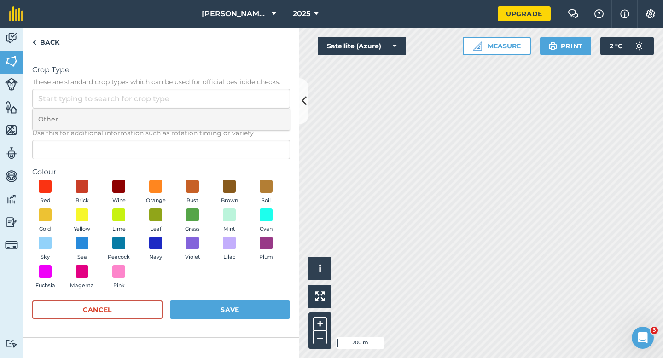
click at [241, 115] on li "Other" at bounding box center [161, 120] width 257 height 22
type input "Other"
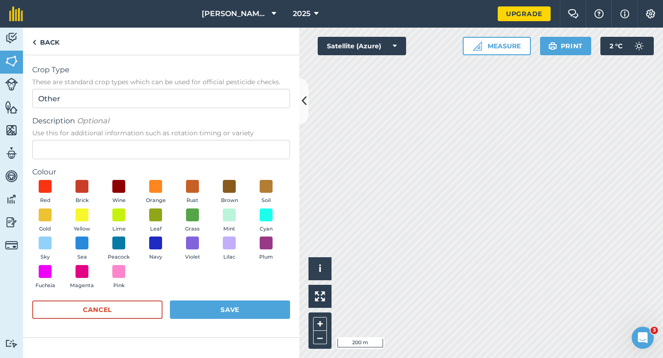
click at [241, 138] on div "Description Optional Use this for additional information such as rotation timin…" at bounding box center [161, 138] width 258 height 44
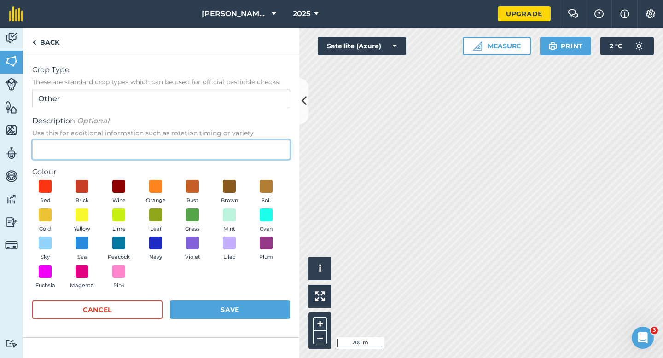
click at [240, 149] on input "Description Optional Use this for additional information such as rotation timin…" at bounding box center [161, 149] width 258 height 19
type input "Barley"
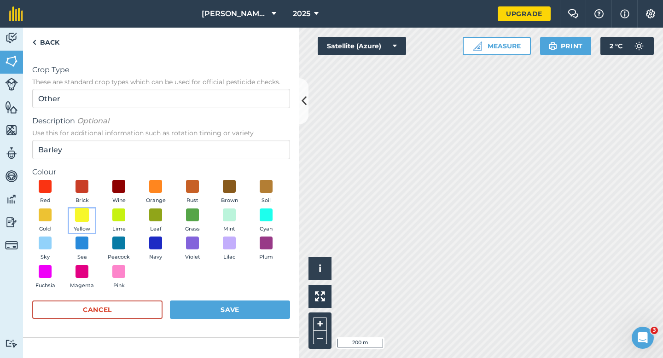
click at [88, 219] on span at bounding box center [82, 215] width 14 height 14
click at [246, 308] on button "Save" at bounding box center [230, 310] width 120 height 18
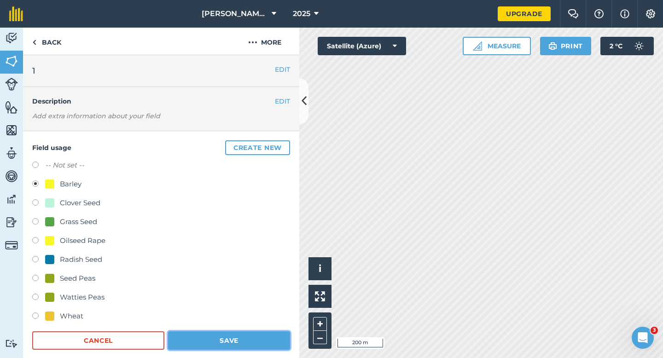
click at [199, 341] on button "Save" at bounding box center [229, 341] width 122 height 18
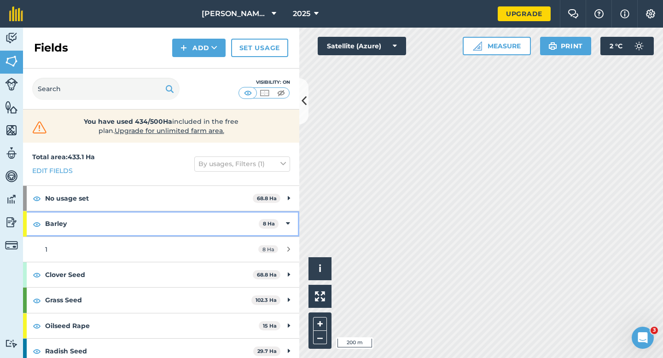
click at [286, 216] on div "Barley 8 Ha" at bounding box center [161, 223] width 276 height 25
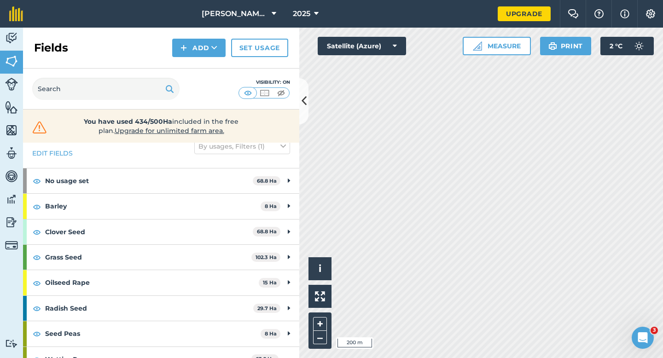
scroll to position [19, 0]
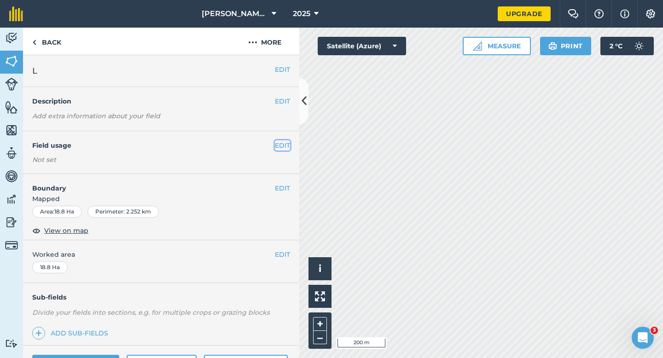
click at [280, 147] on button "EDIT" at bounding box center [282, 145] width 15 height 10
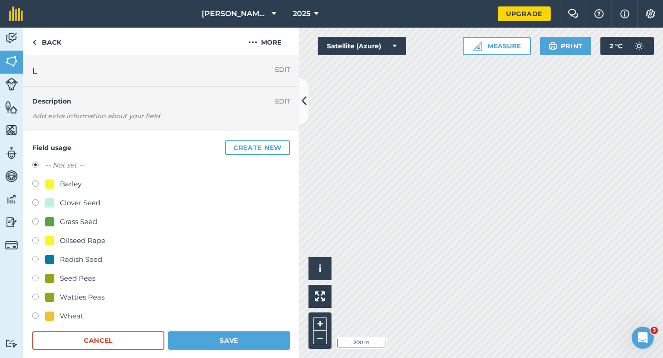
click at [64, 313] on div "Wheat" at bounding box center [71, 316] width 23 height 11
radio input "true"
radio input "false"
click at [207, 333] on button "Save" at bounding box center [229, 341] width 122 height 18
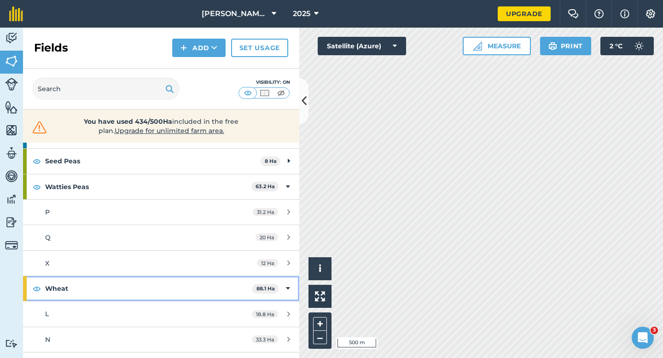
click at [279, 285] on div "Wheat 88.1 Ha" at bounding box center [161, 288] width 276 height 25
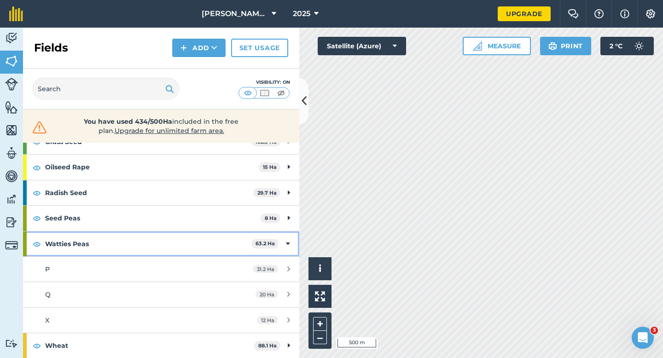
click at [291, 251] on div "Watties Peas 63.2 Ha" at bounding box center [161, 244] width 276 height 25
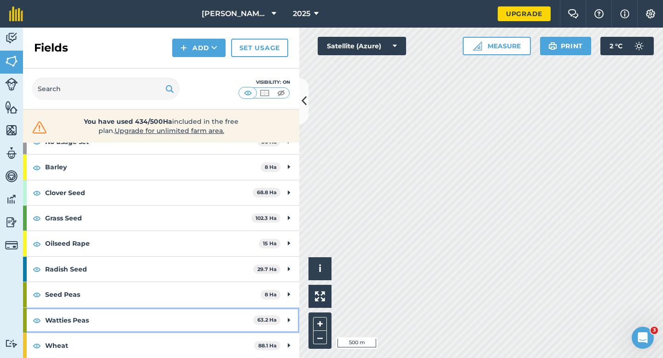
scroll to position [57, 0]
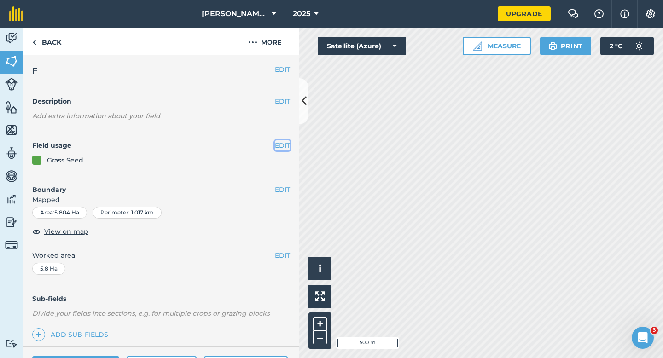
click at [278, 148] on button "EDIT" at bounding box center [282, 145] width 15 height 10
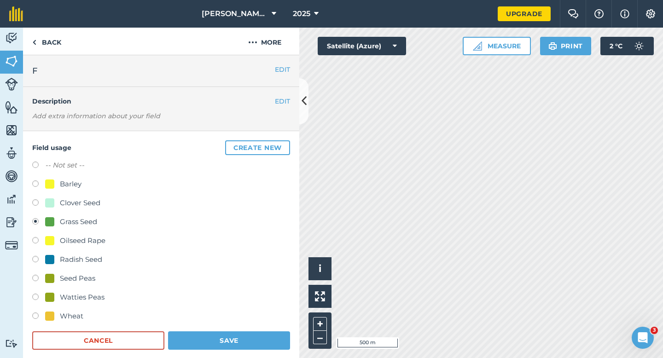
click at [56, 172] on div "-- Not set --" at bounding box center [161, 166] width 258 height 13
click at [62, 169] on label "-- Not set --" at bounding box center [64, 165] width 39 height 11
radio input "true"
radio input "false"
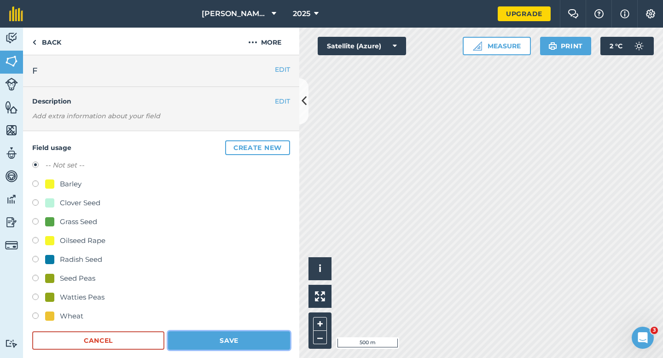
click at [253, 337] on button "Save" at bounding box center [229, 341] width 122 height 18
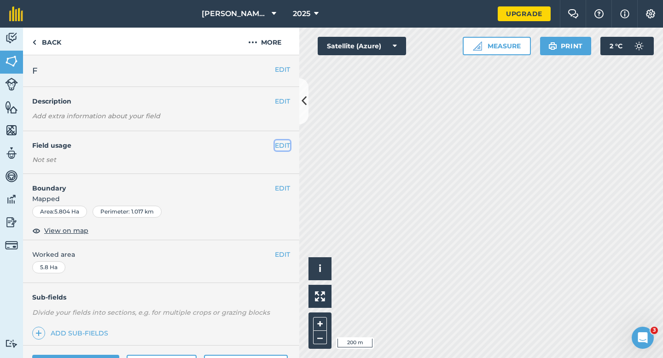
click at [279, 141] on button "EDIT" at bounding box center [282, 145] width 15 height 10
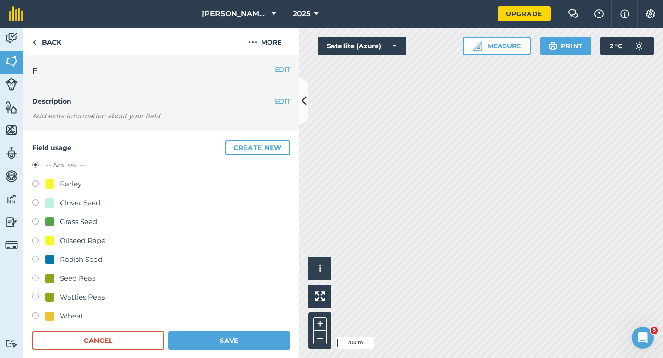
click at [69, 180] on div "Barley" at bounding box center [71, 184] width 22 height 11
radio input "true"
radio input "false"
click at [257, 335] on button "Save" at bounding box center [229, 341] width 122 height 18
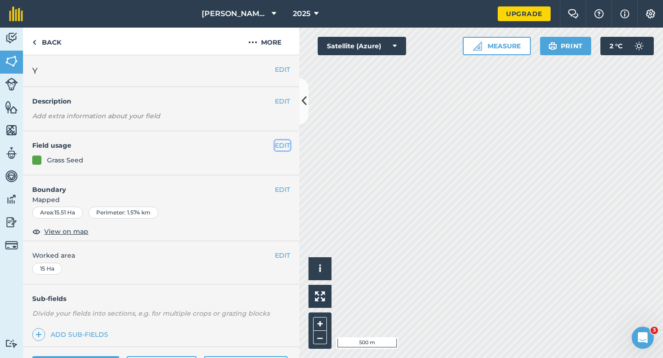
click at [277, 146] on button "EDIT" at bounding box center [282, 145] width 15 height 10
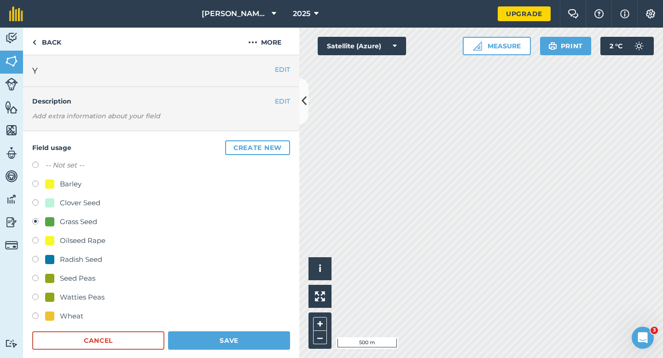
click at [78, 295] on div "Watties Peas" at bounding box center [82, 297] width 45 height 11
radio input "true"
radio input "false"
click at [198, 338] on button "Save" at bounding box center [229, 341] width 122 height 18
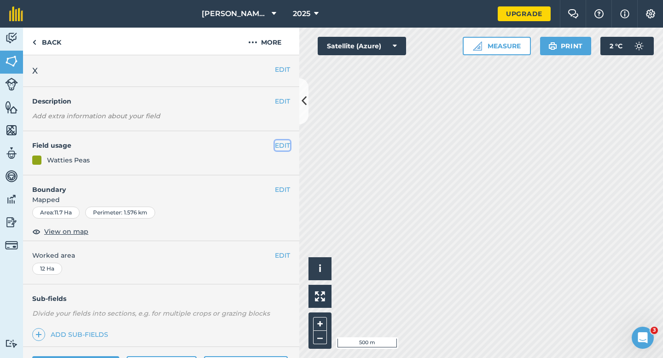
click at [285, 146] on button "EDIT" at bounding box center [282, 145] width 15 height 10
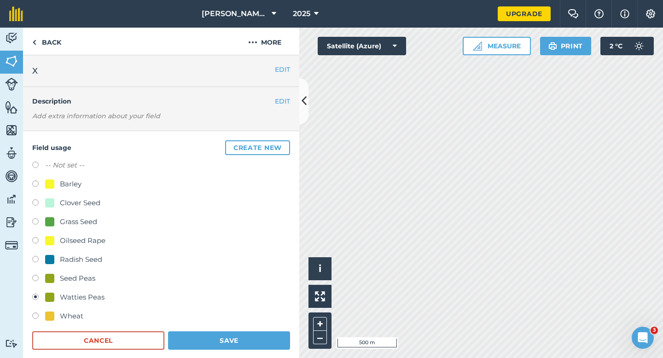
click at [58, 167] on label "-- Not set --" at bounding box center [64, 165] width 39 height 11
radio input "true"
radio input "false"
click at [249, 337] on button "Save" at bounding box center [229, 341] width 122 height 18
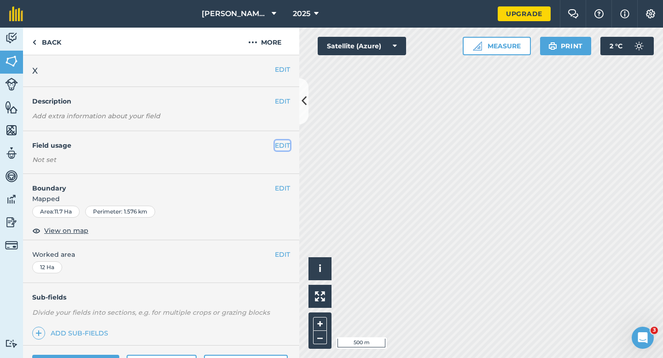
click at [286, 145] on button "EDIT" at bounding box center [282, 145] width 15 height 10
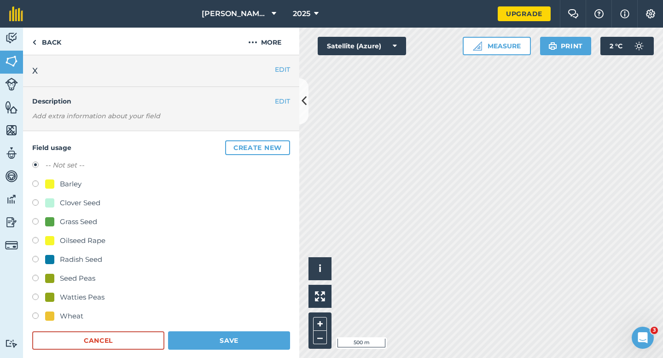
click at [84, 222] on div "Grass Seed" at bounding box center [78, 221] width 37 height 11
radio input "true"
radio input "false"
click at [209, 335] on button "Save" at bounding box center [229, 341] width 122 height 18
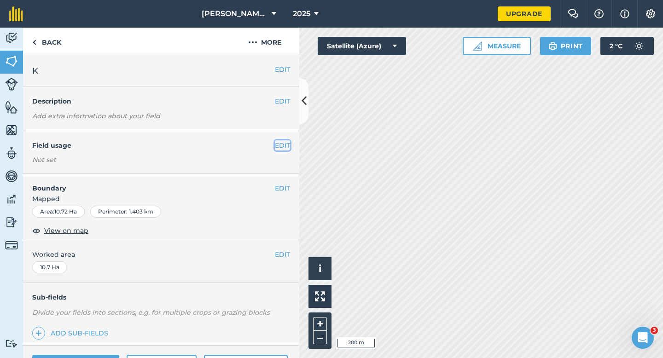
click at [279, 143] on button "EDIT" at bounding box center [282, 145] width 15 height 10
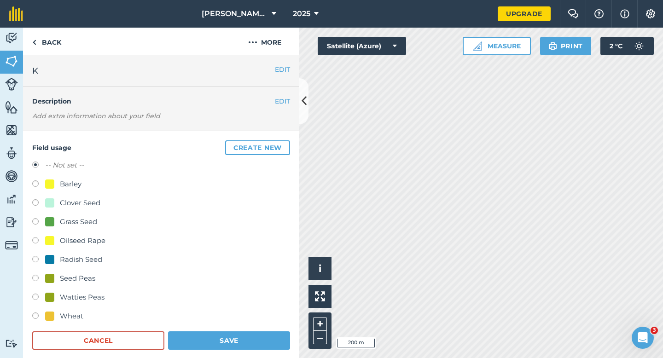
click at [72, 191] on div "Barley" at bounding box center [161, 185] width 258 height 13
click at [67, 181] on div "Barley" at bounding box center [71, 184] width 22 height 11
radio input "true"
radio input "false"
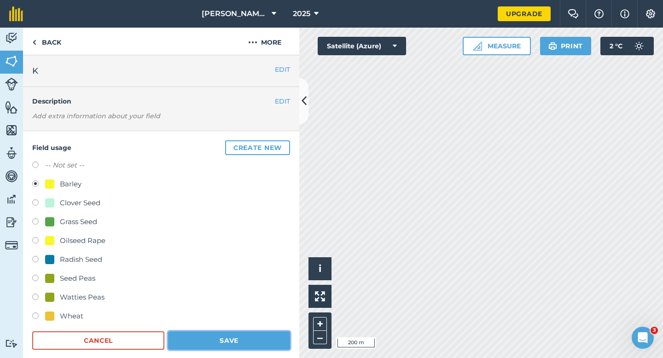
click at [227, 347] on button "Save" at bounding box center [229, 341] width 122 height 18
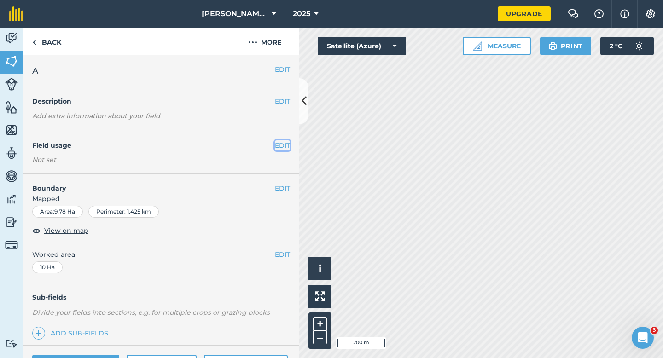
click at [281, 148] on button "EDIT" at bounding box center [282, 145] width 15 height 10
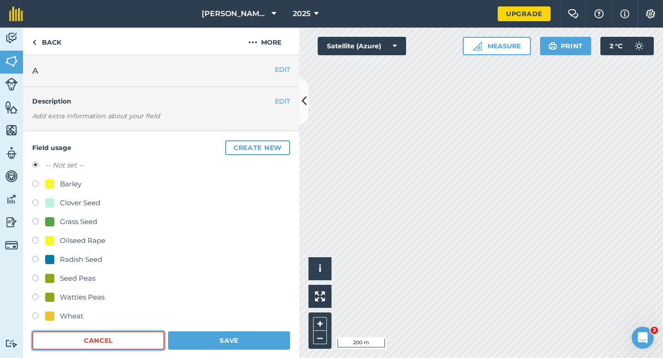
click at [153, 332] on button "Cancel" at bounding box center [98, 341] width 132 height 18
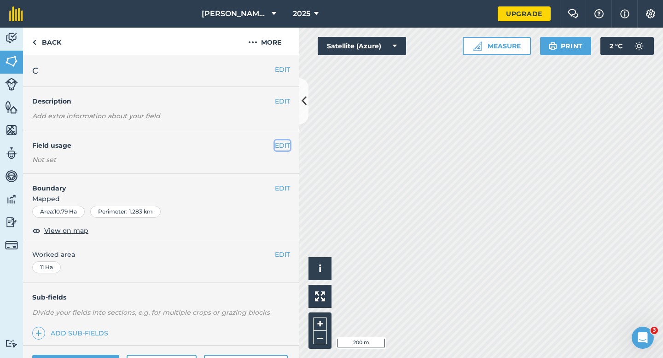
click at [284, 147] on button "EDIT" at bounding box center [282, 145] width 15 height 10
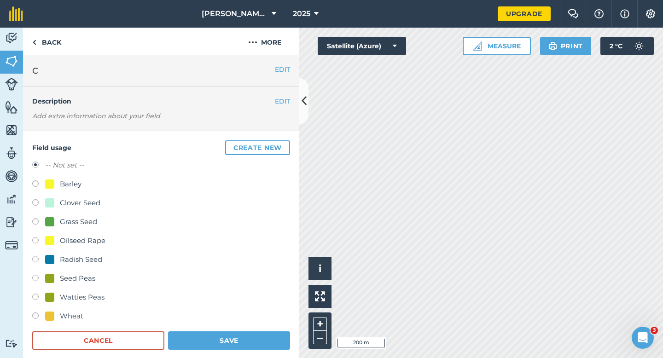
click at [284, 147] on button "Create new" at bounding box center [257, 147] width 65 height 15
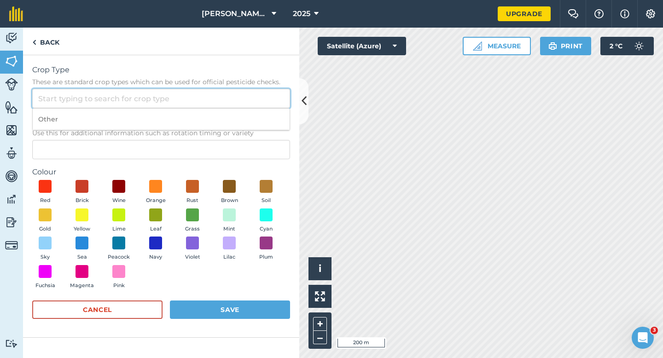
click at [265, 103] on input "Crop Type These are standard crop types which can be used for official pesticid…" at bounding box center [161, 98] width 258 height 19
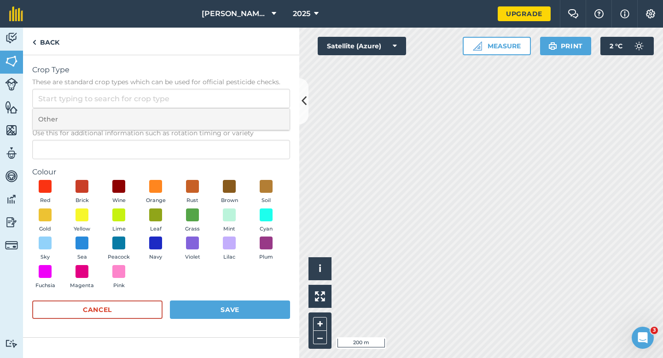
click at [265, 112] on li "Other" at bounding box center [161, 120] width 257 height 22
type input "Other"
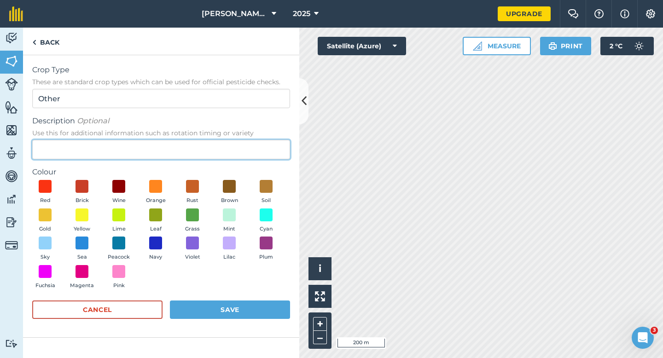
click at [261, 156] on input "Description Optional Use this for additional information such as rotation timin…" at bounding box center [161, 149] width 258 height 19
type input "Potatoes"
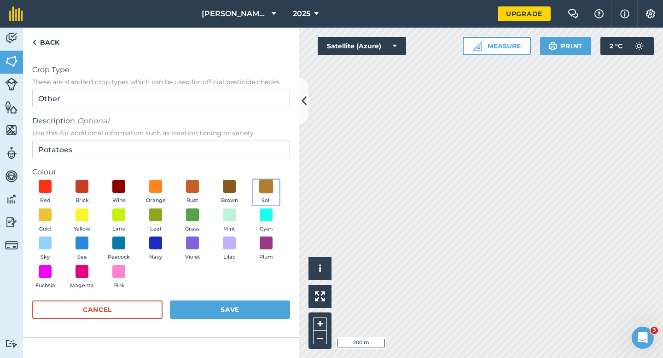
click at [259, 186] on span at bounding box center [266, 187] width 14 height 14
click at [259, 299] on form "Crop Type These are standard crop types which can be used for official pesticid…" at bounding box center [161, 196] width 258 height 264
click at [259, 305] on button "Save" at bounding box center [230, 310] width 120 height 18
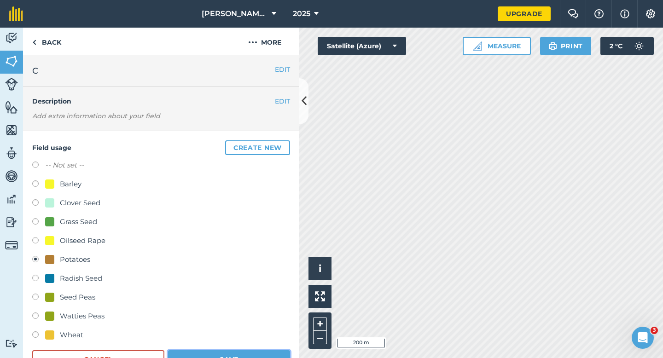
click at [253, 358] on button "Save" at bounding box center [229, 359] width 122 height 18
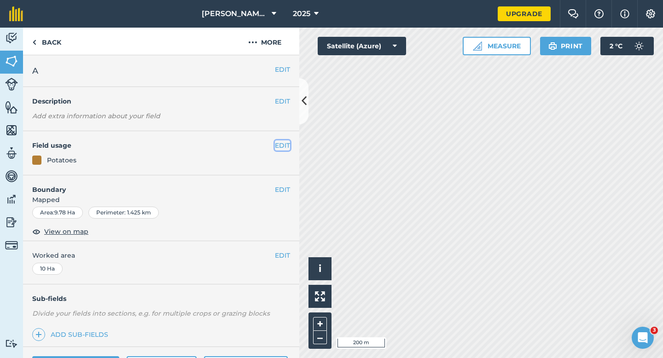
click at [281, 148] on button "EDIT" at bounding box center [282, 145] width 15 height 10
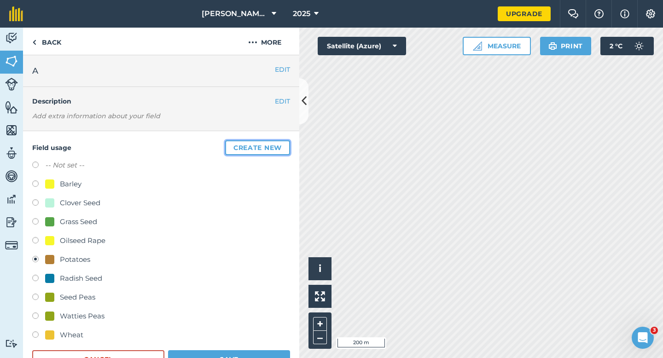
click at [281, 148] on button "Create new" at bounding box center [257, 147] width 65 height 15
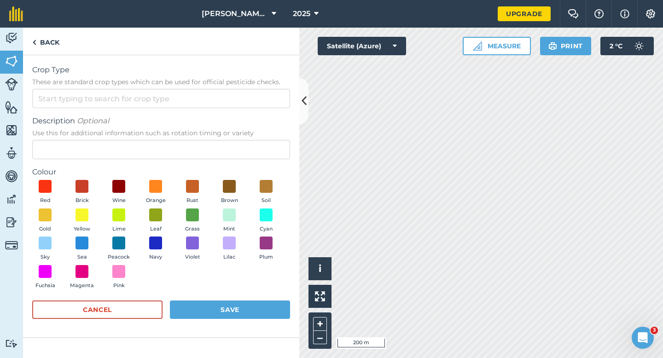
click at [112, 297] on form "Crop Type These are standard crop types which can be used for official pesticid…" at bounding box center [161, 196] width 258 height 264
click at [115, 303] on button "Cancel" at bounding box center [97, 310] width 130 height 18
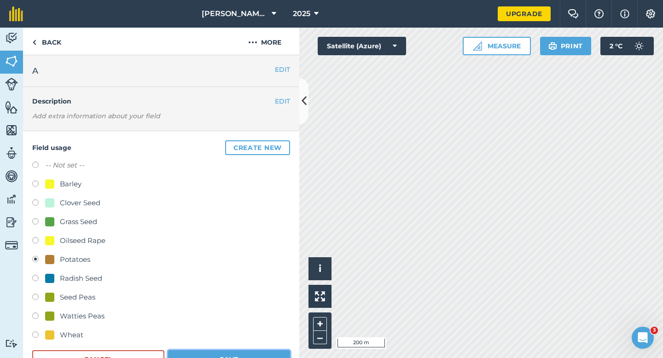
click at [279, 355] on button "Save" at bounding box center [229, 359] width 122 height 18
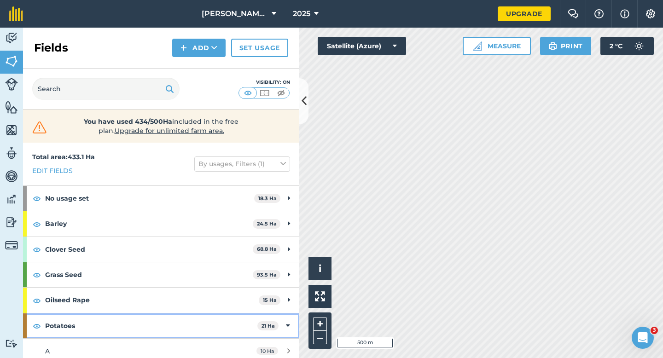
click at [249, 316] on strong "Potatoes" at bounding box center [151, 326] width 212 height 25
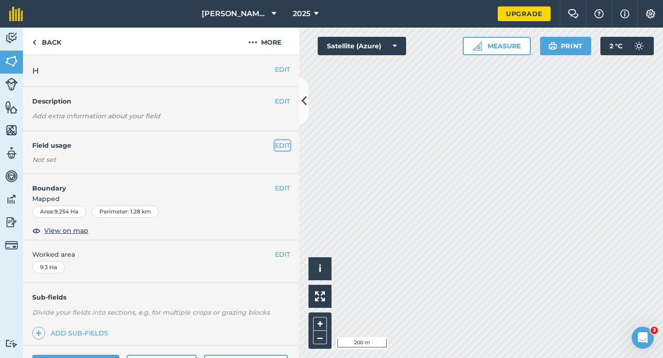
click at [281, 146] on button "EDIT" at bounding box center [282, 145] width 15 height 10
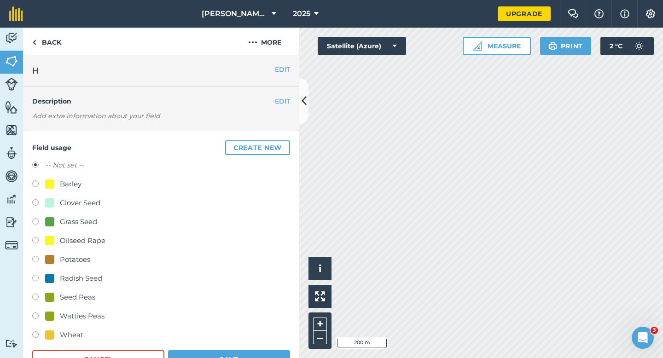
click at [71, 338] on div "Wheat" at bounding box center [71, 335] width 23 height 11
radio input "true"
radio input "false"
click at [221, 358] on button "Save" at bounding box center [229, 359] width 122 height 18
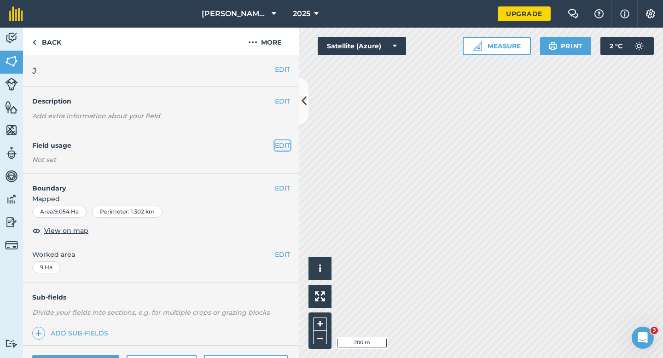
click at [284, 146] on button "EDIT" at bounding box center [282, 145] width 15 height 10
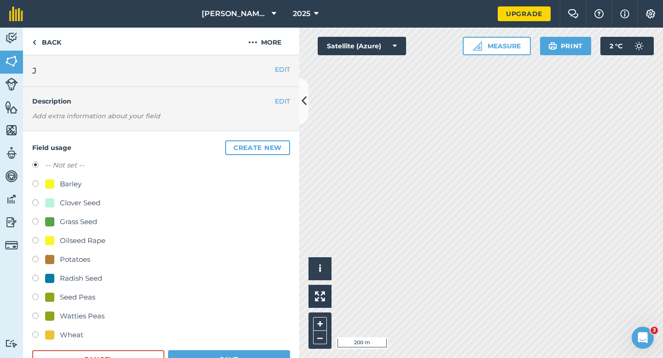
click at [71, 338] on div "Wheat" at bounding box center [71, 335] width 23 height 11
radio input "true"
radio input "false"
click at [230, 358] on button "Save" at bounding box center [229, 359] width 122 height 18
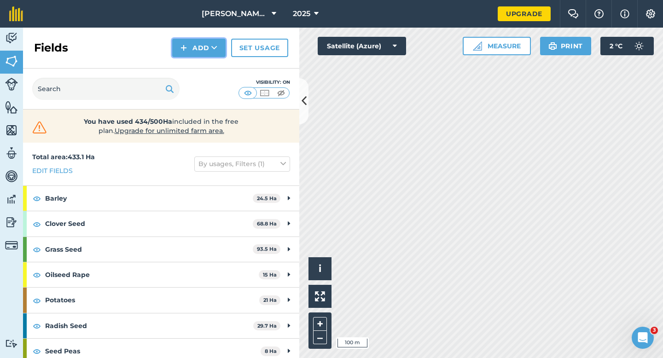
click at [198, 53] on button "Add" at bounding box center [198, 48] width 53 height 18
click at [200, 67] on link "Draw" at bounding box center [199, 68] width 51 height 20
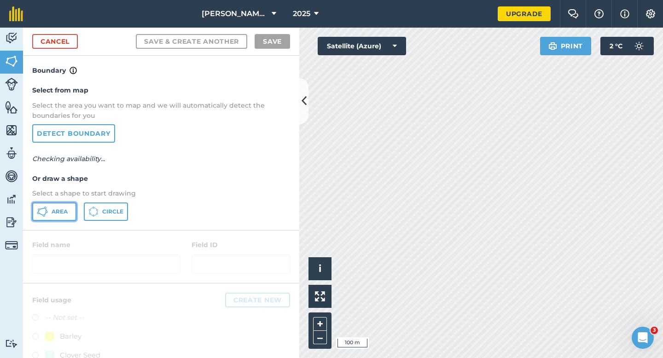
click at [66, 211] on span "Area" at bounding box center [60, 211] width 16 height 7
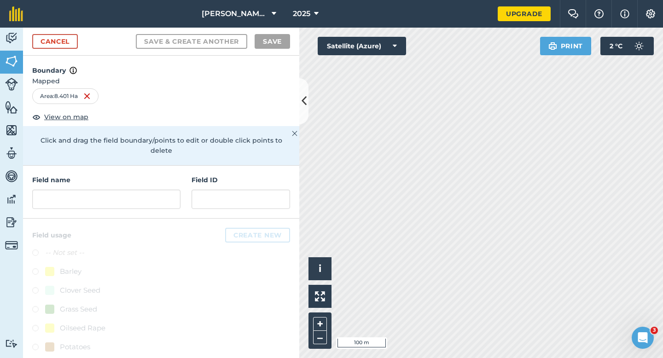
click at [170, 178] on div "Field name" at bounding box center [106, 192] width 148 height 34
click at [170, 193] on input "text" at bounding box center [106, 199] width 148 height 19
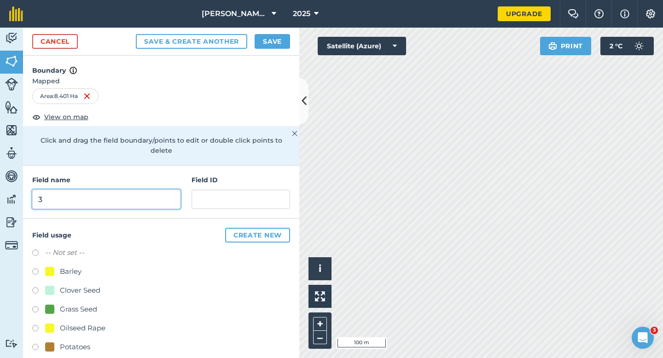
type input "3"
click at [267, 38] on button "Save" at bounding box center [272, 41] width 35 height 15
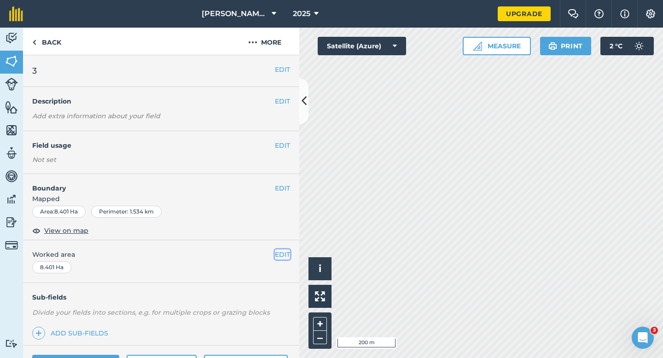
click at [280, 250] on button "EDIT" at bounding box center [282, 255] width 15 height 10
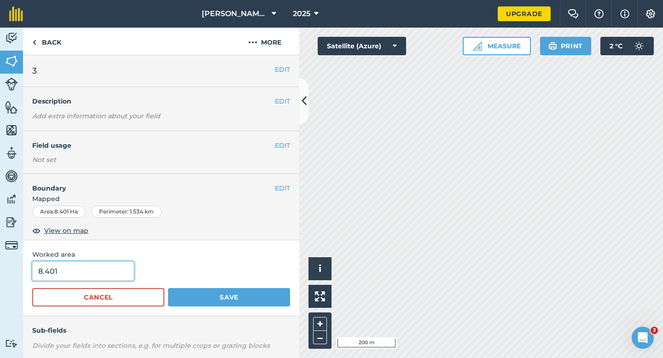
click at [100, 267] on input "8.401" at bounding box center [83, 271] width 102 height 19
type input "8.4"
click at [168, 288] on button "Save" at bounding box center [229, 297] width 122 height 18
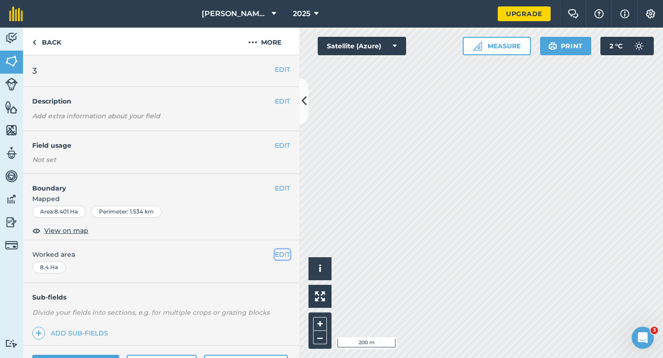
click at [290, 256] on button "EDIT" at bounding box center [282, 255] width 15 height 10
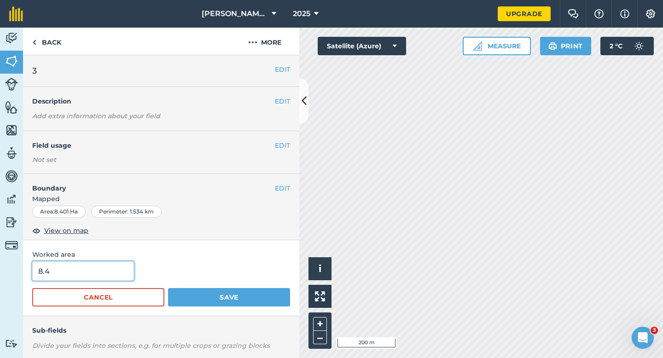
click at [120, 276] on input "8.4" at bounding box center [83, 271] width 102 height 19
type input "8.8"
click at [168, 288] on button "Save" at bounding box center [229, 297] width 122 height 18
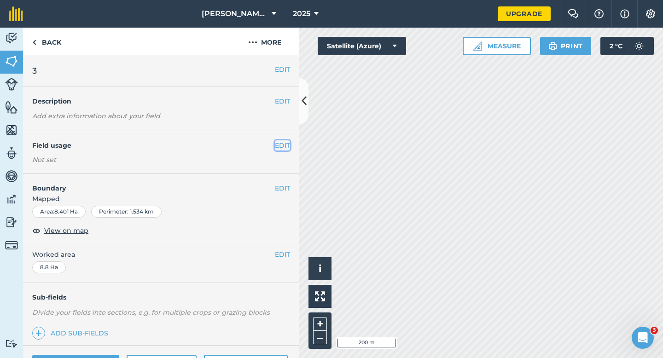
click at [282, 144] on button "EDIT" at bounding box center [282, 145] width 15 height 10
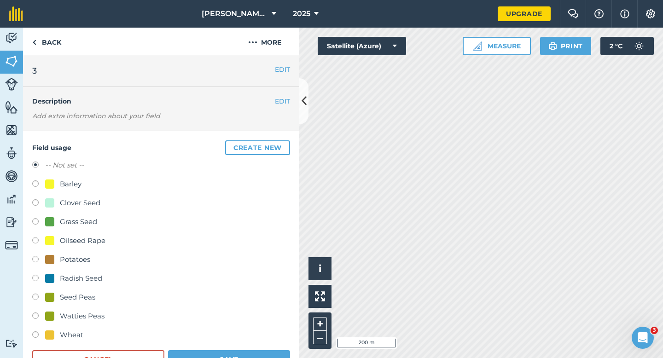
click at [68, 199] on div "Clover Seed" at bounding box center [80, 203] width 41 height 11
radio input "true"
radio input "false"
click at [230, 343] on div "Wheat" at bounding box center [161, 336] width 258 height 13
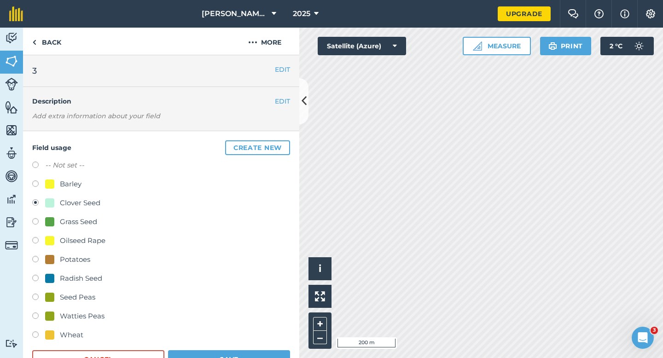
click at [230, 349] on form "-- Not set -- Barley Clover Seed Grass Seed Oilseed Rape Potatoes Radish Seed S…" at bounding box center [161, 264] width 258 height 209
click at [260, 358] on button "Save" at bounding box center [229, 359] width 122 height 18
